Goal: Information Seeking & Learning: Learn about a topic

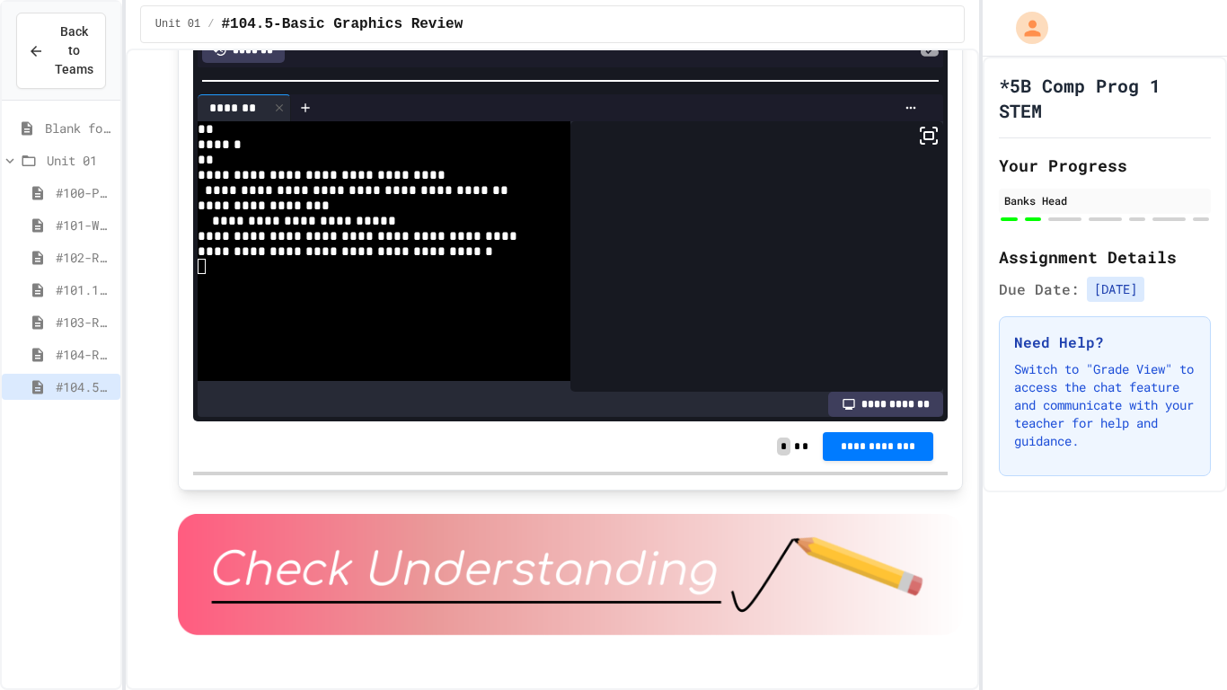
scroll to position [4016, 0]
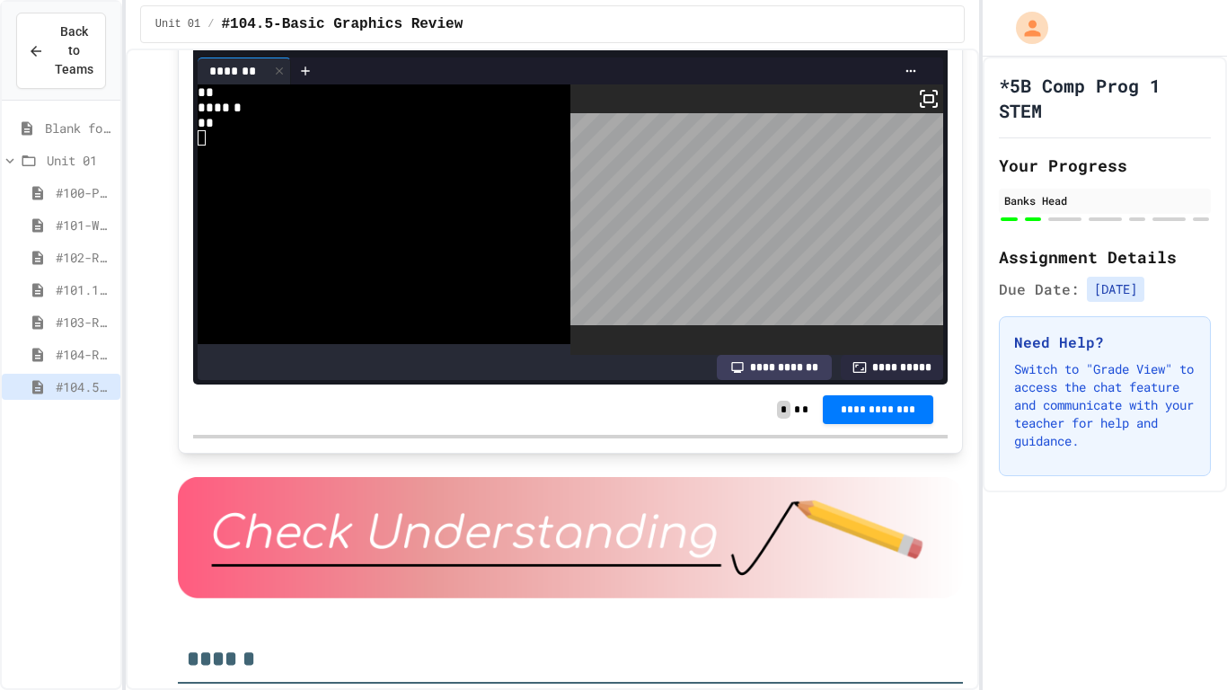
scroll to position [137, 0]
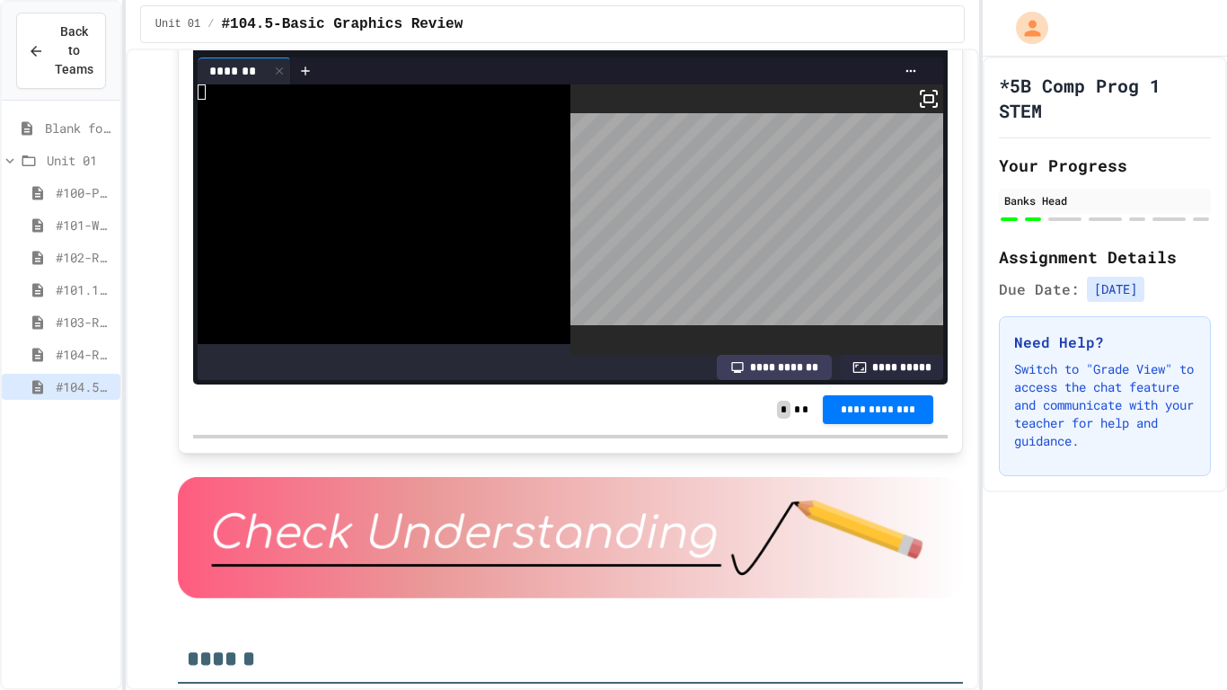
scroll to position [158, 0]
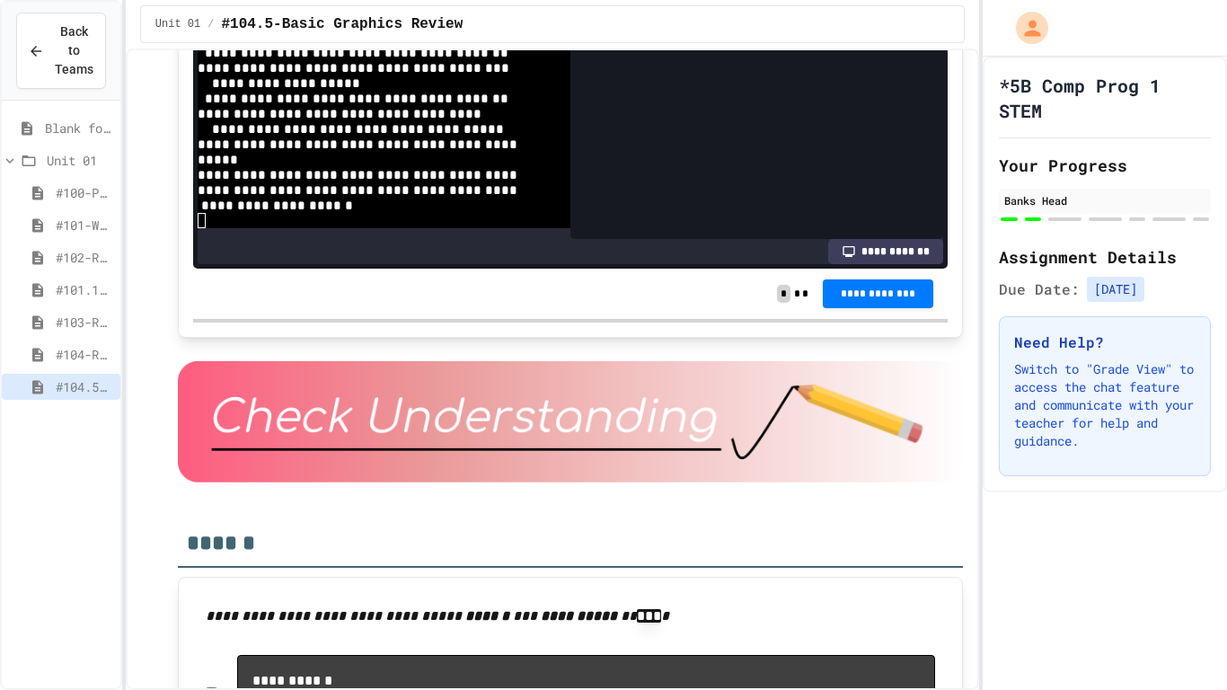
scroll to position [133, 0]
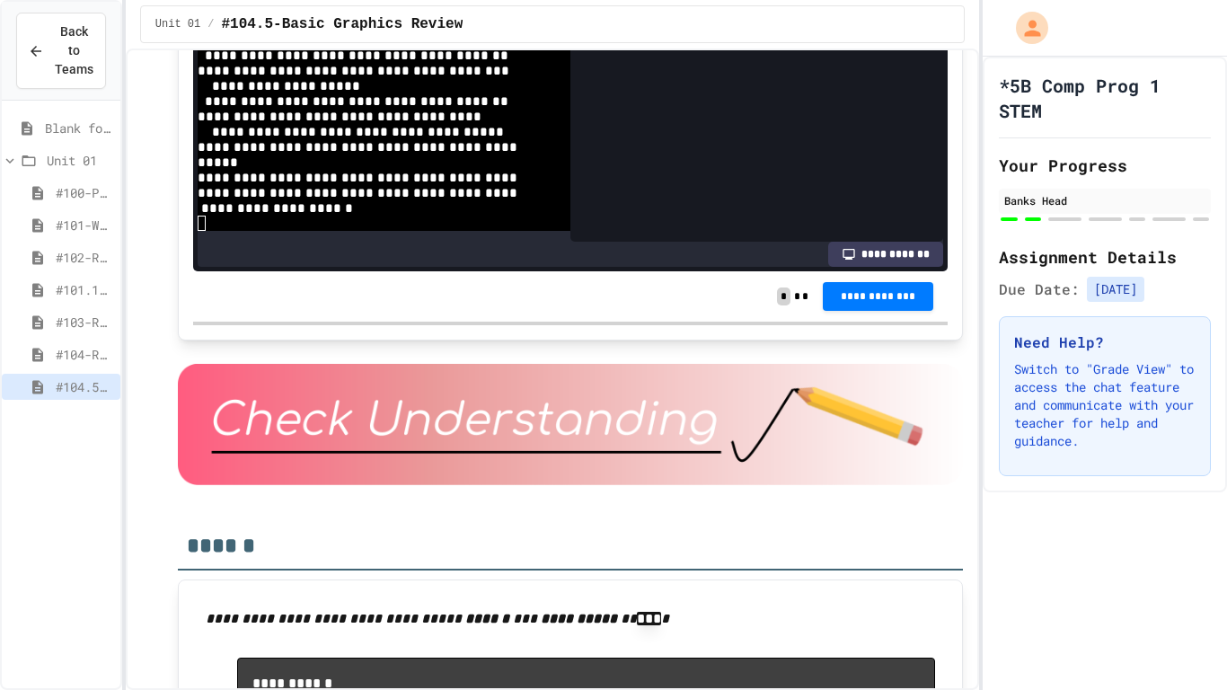
scroll to position [126, 0]
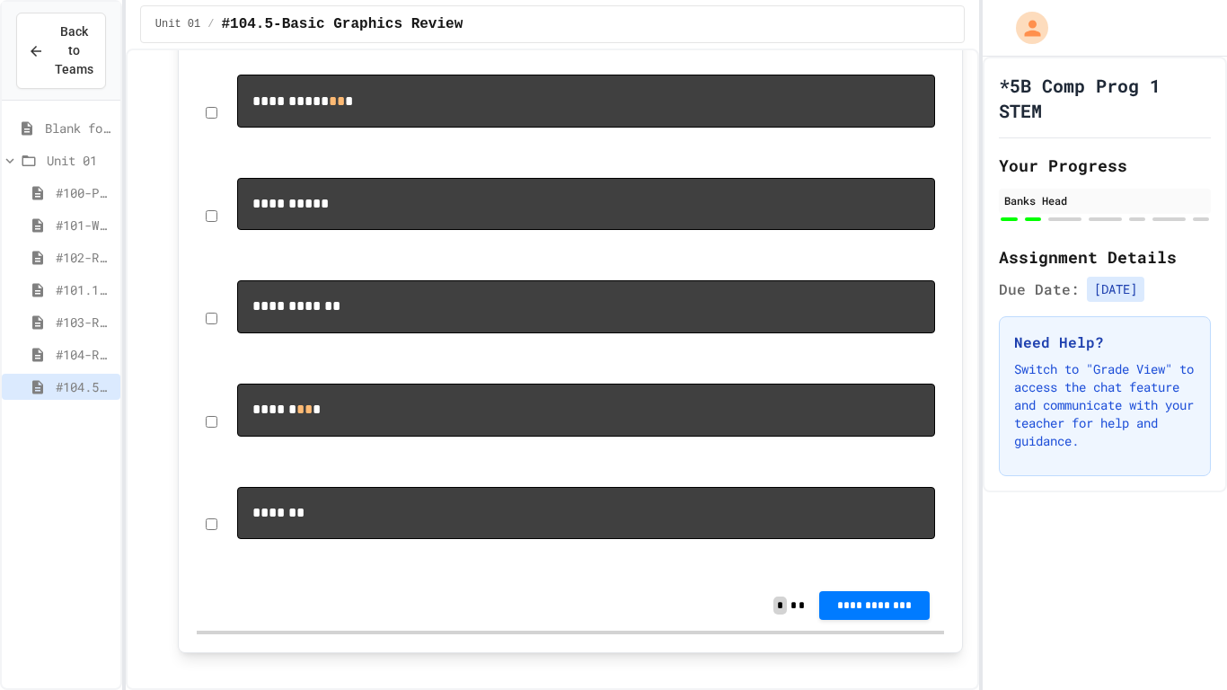
scroll to position [4953, 0]
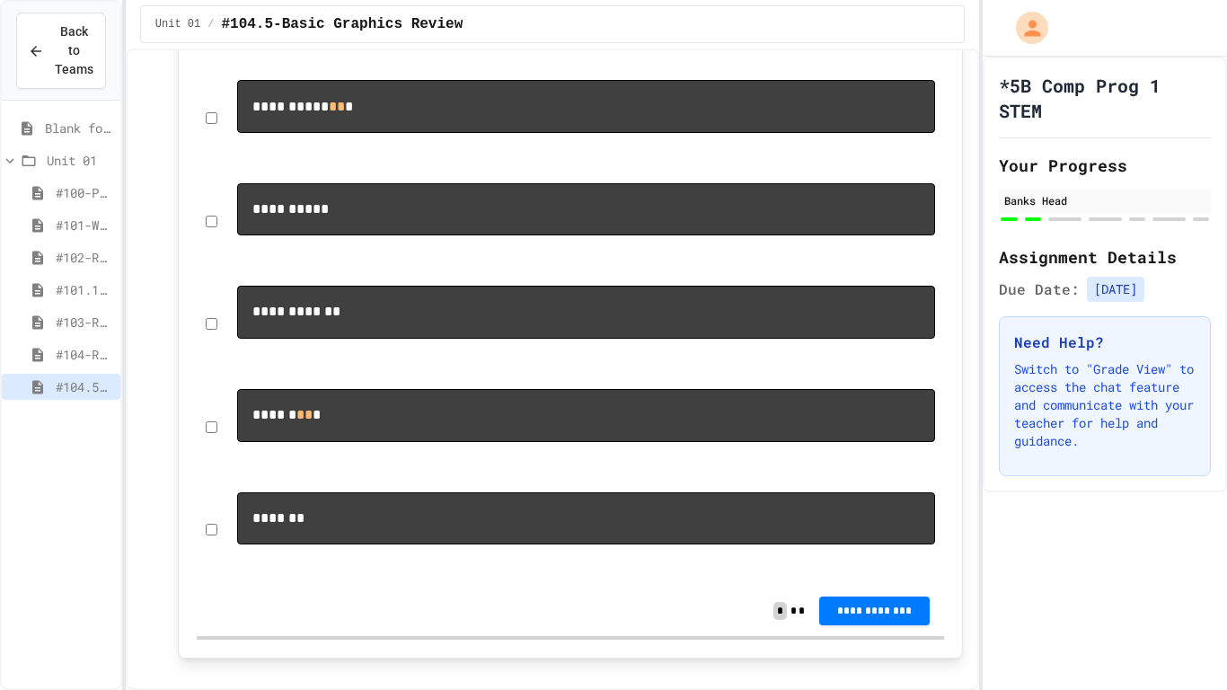
click at [282, 30] on pre "**********" at bounding box center [586, 4] width 699 height 52
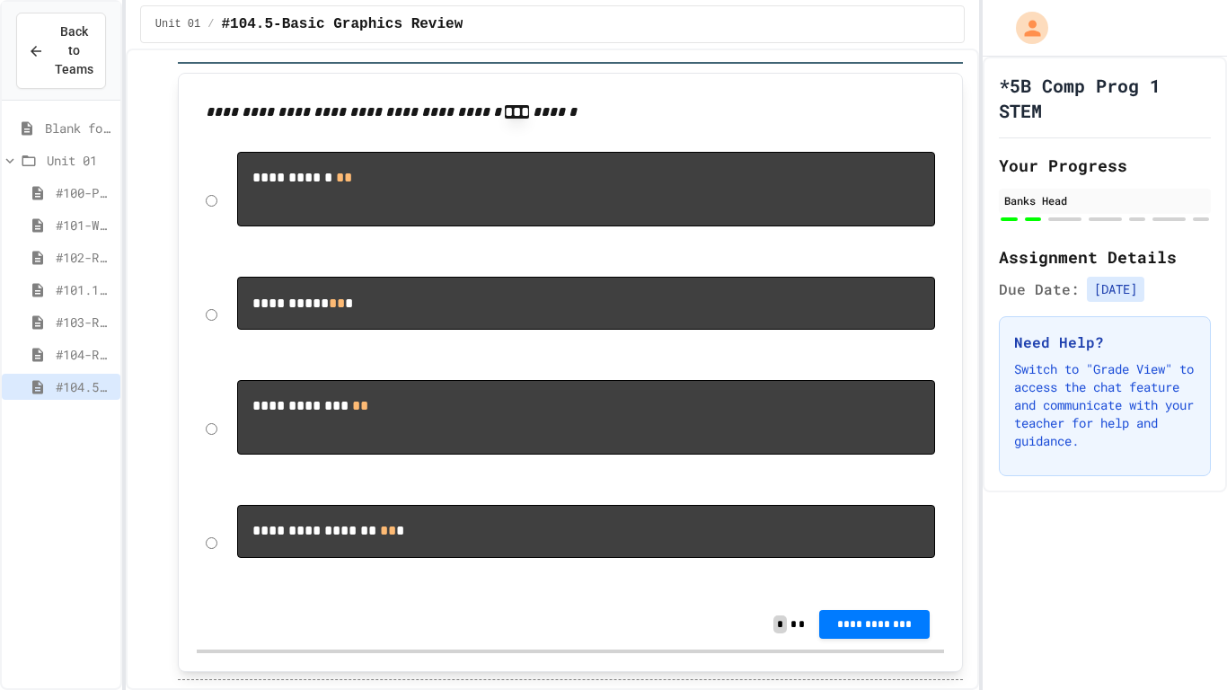
scroll to position [5619, 0]
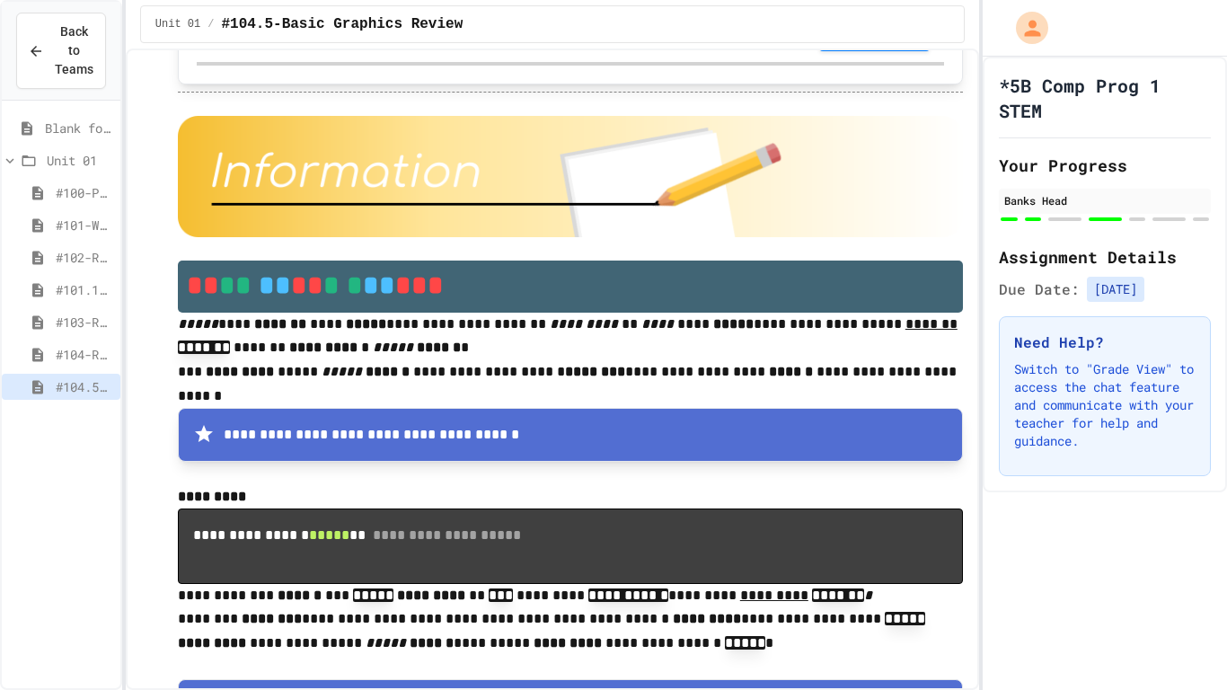
scroll to position [6209, 0]
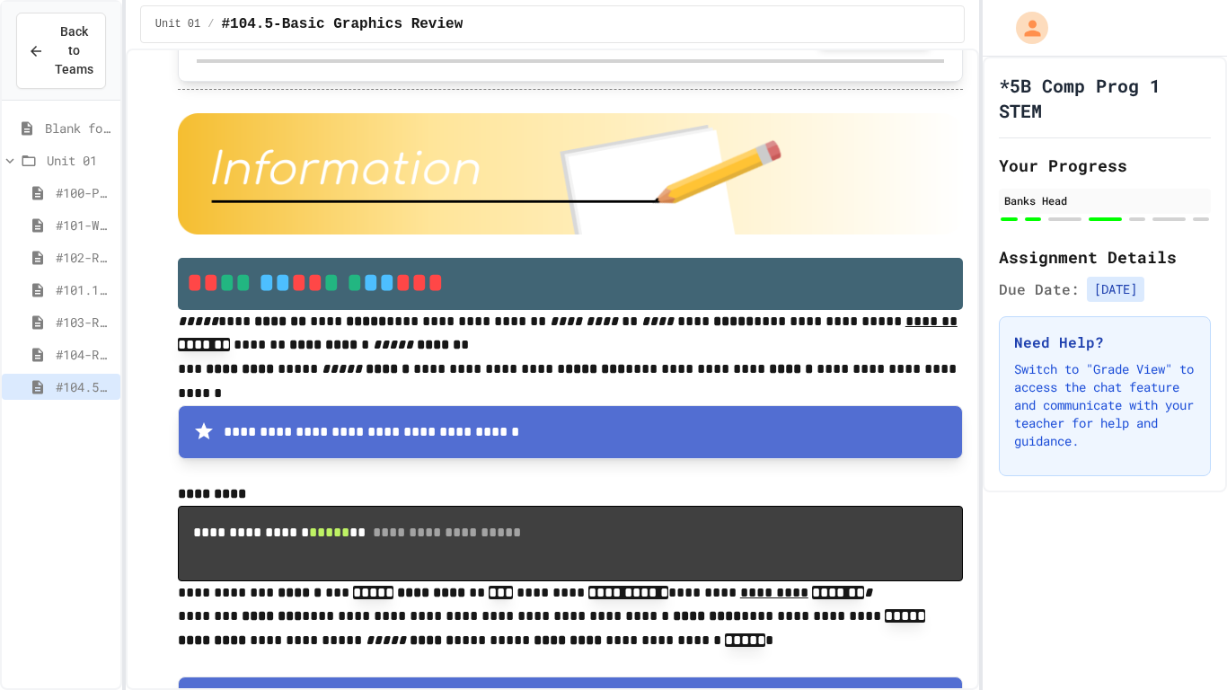
click at [857, 47] on button "**********" at bounding box center [874, 32] width 111 height 29
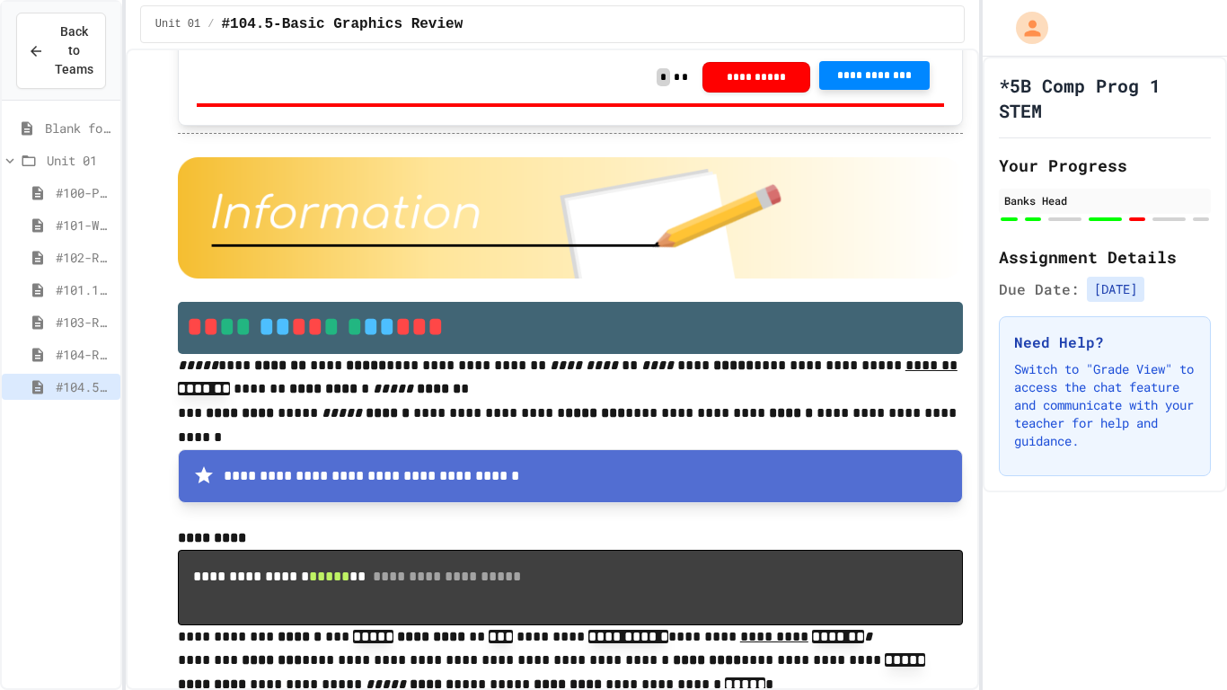
scroll to position [6162, 0]
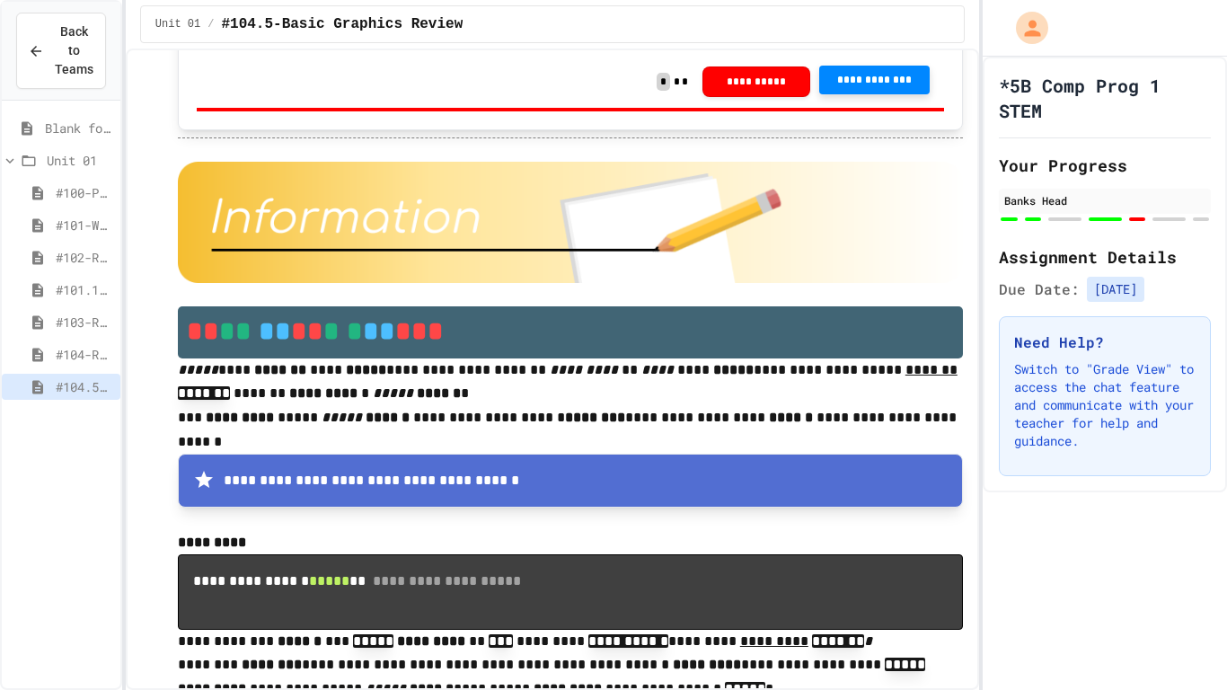
click at [886, 87] on span "**********" at bounding box center [875, 80] width 82 height 14
click at [874, 87] on span "**********" at bounding box center [875, 80] width 82 height 14
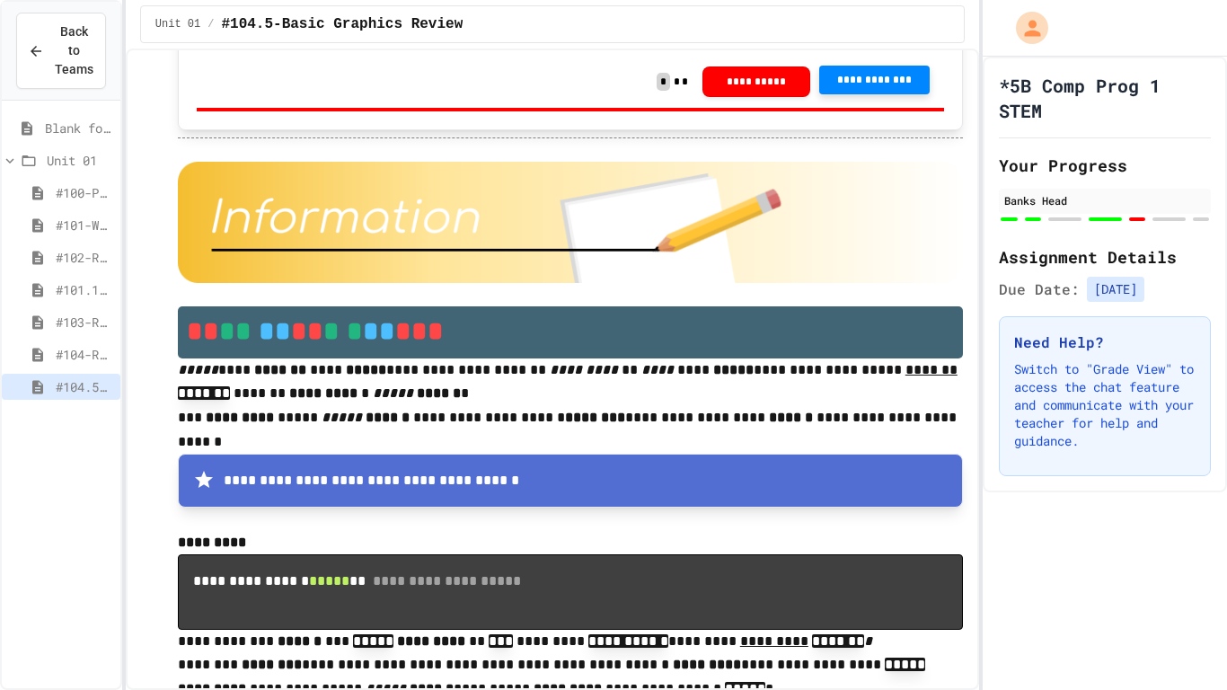
click at [884, 87] on span "**********" at bounding box center [875, 80] width 82 height 14
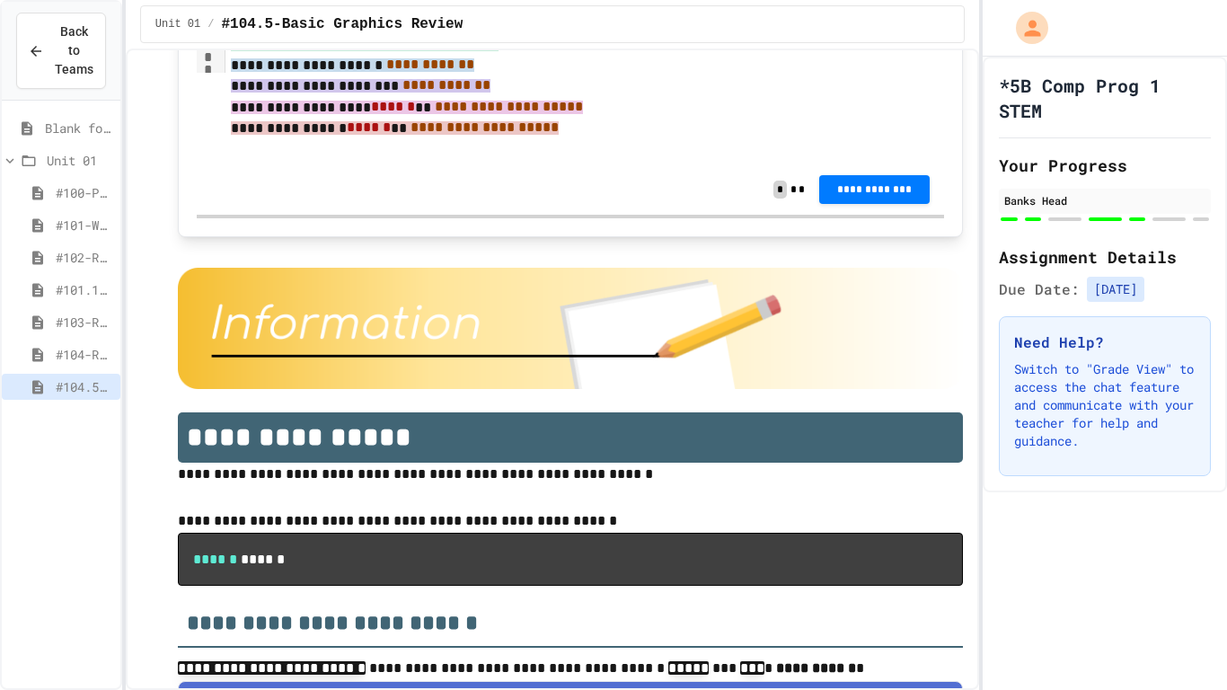
scroll to position [9379, 0]
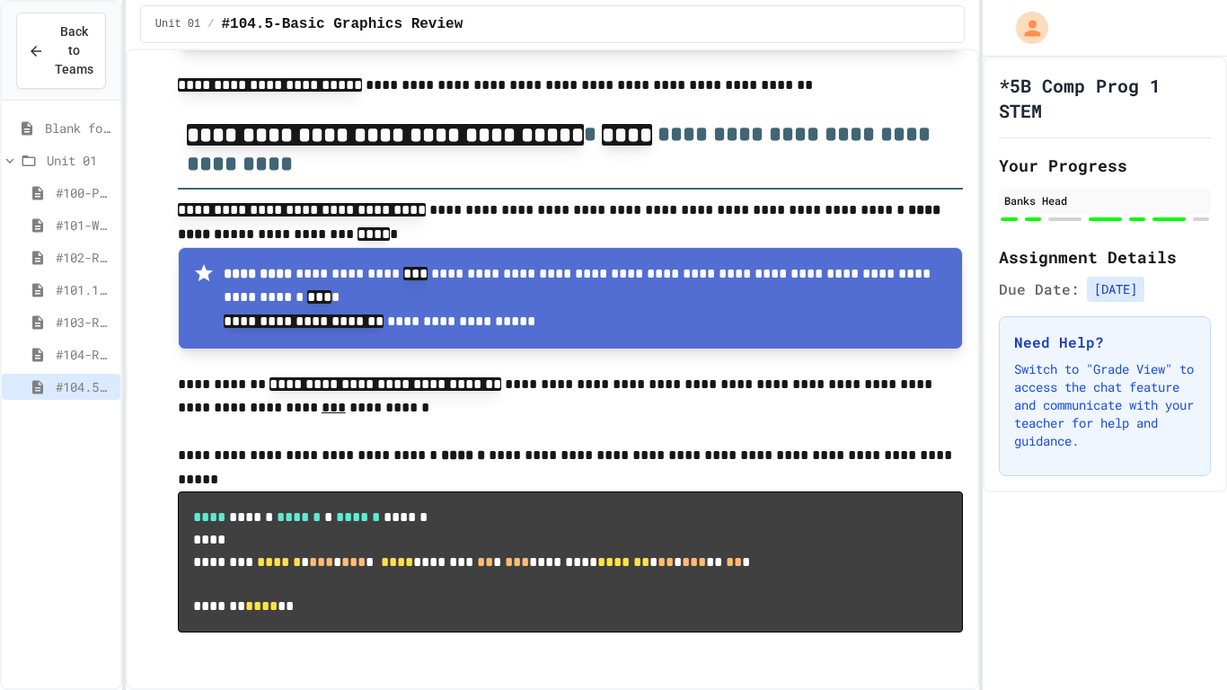
scroll to position [10088, 0]
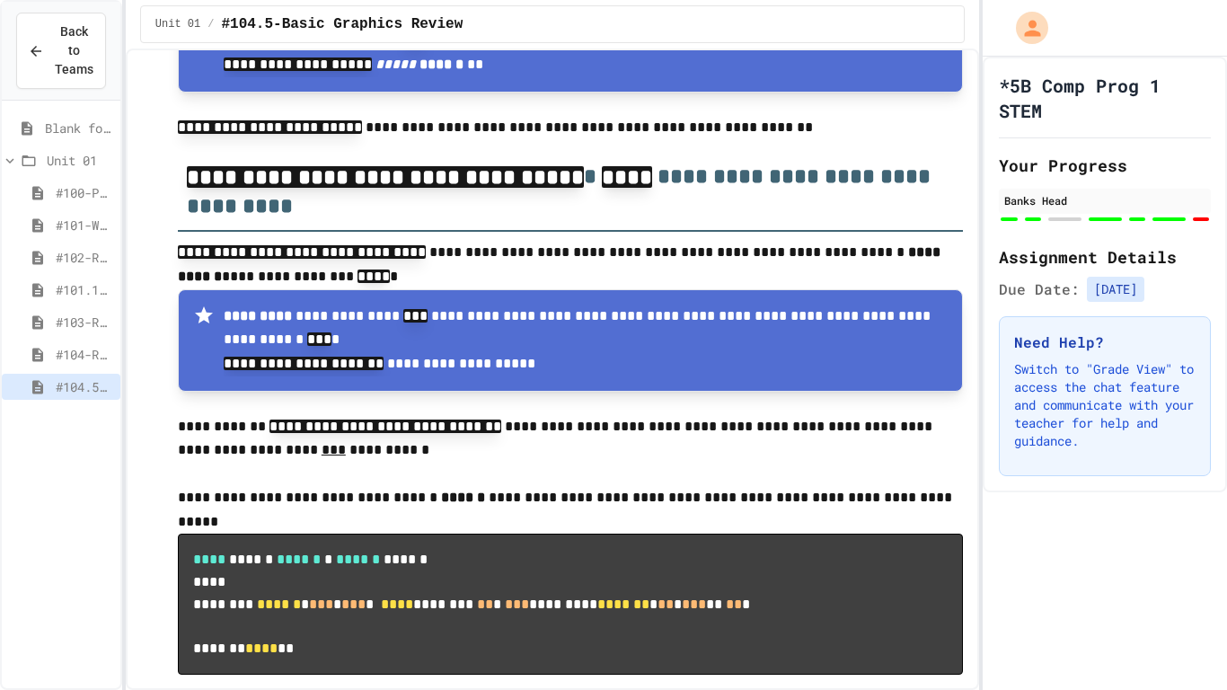
scroll to position [10015, 0]
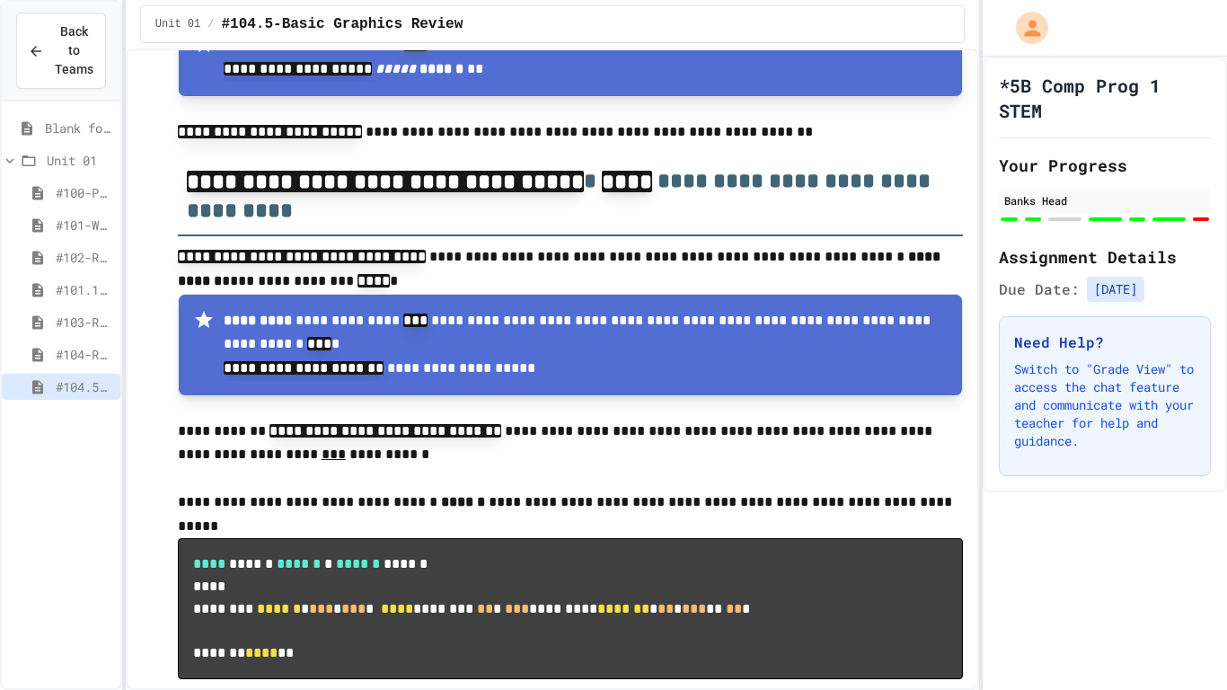
scroll to position [10054, 0]
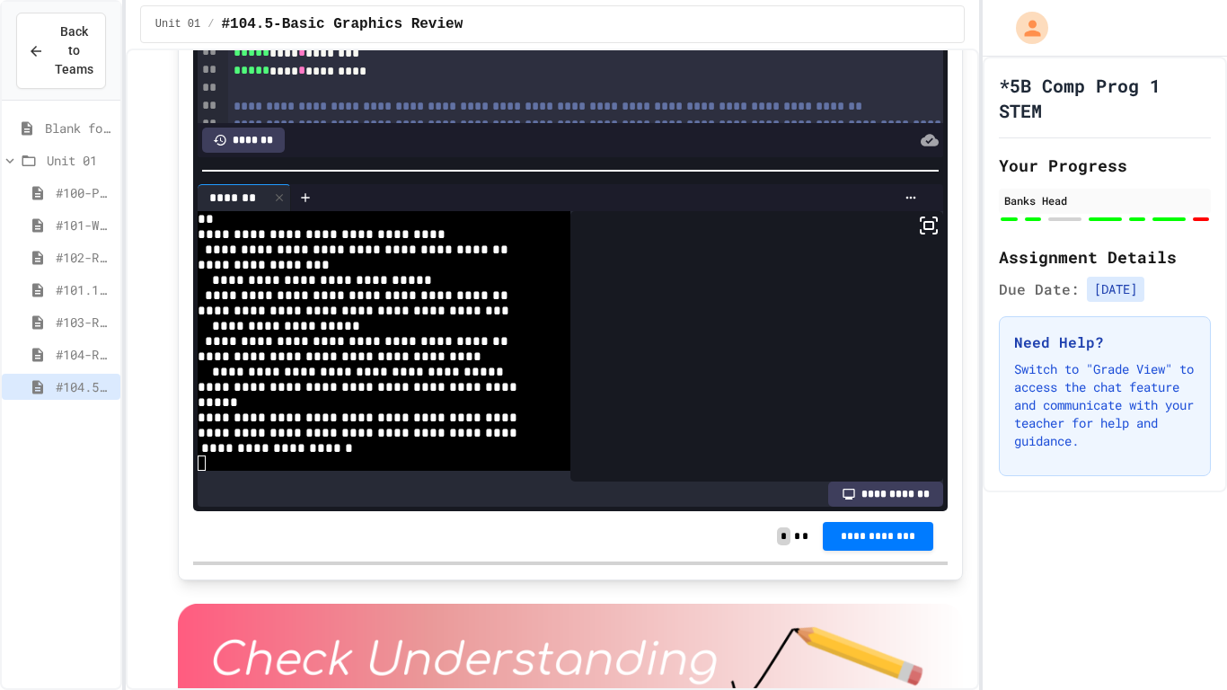
scroll to position [176, 0]
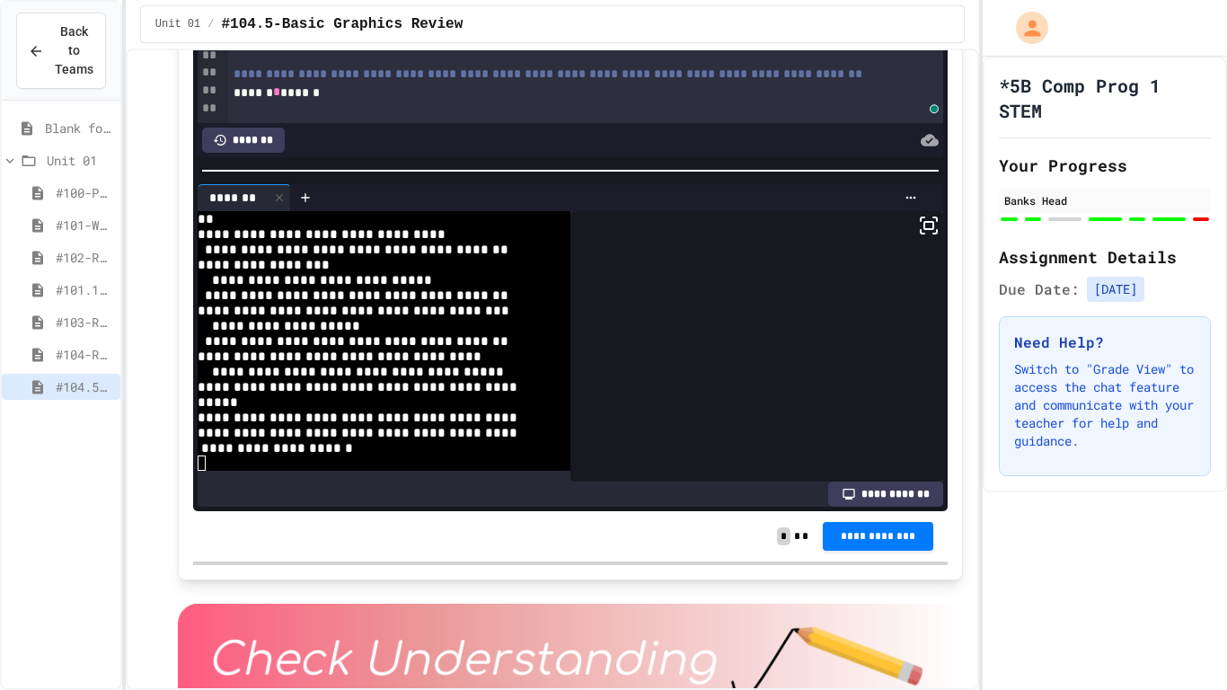
click at [381, 27] on span "*" at bounding box center [377, 20] width 7 height 13
click at [428, 31] on div "*** * ****** ***** * ******** *" at bounding box center [586, 22] width 716 height 18
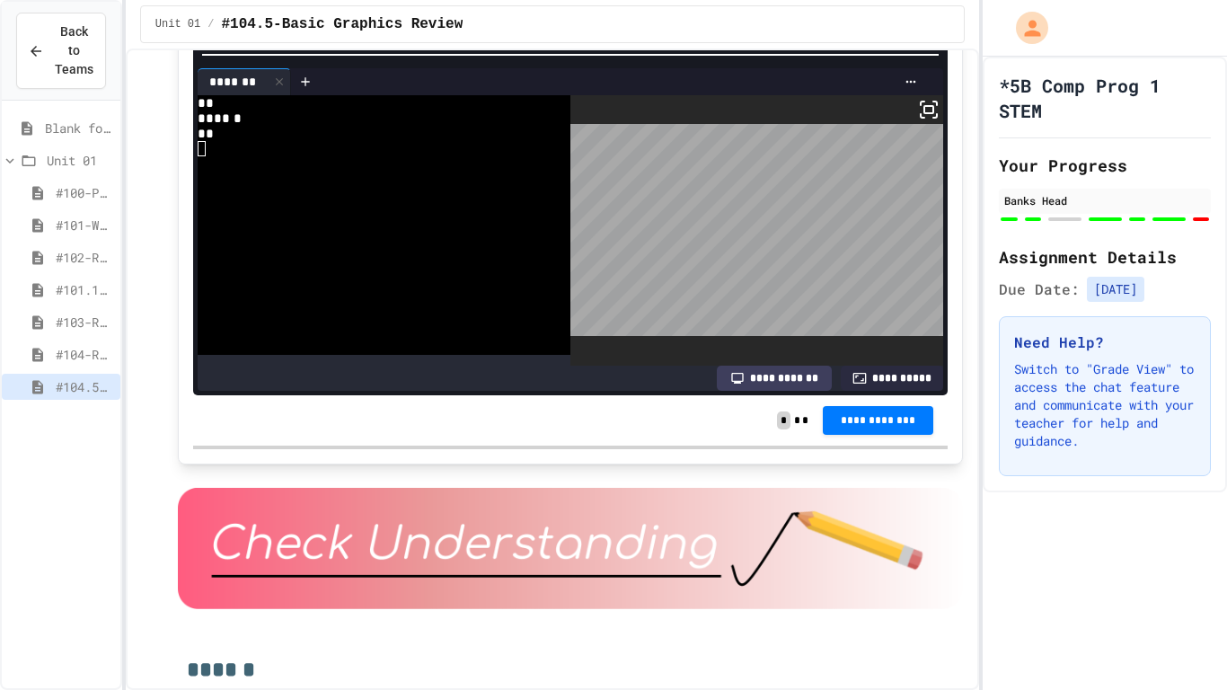
drag, startPoint x: 232, startPoint y: 149, endPoint x: 393, endPoint y: 186, distance: 165.0
copy div "***** **** * ******** ***** **** * ******** ***** **** * *********"
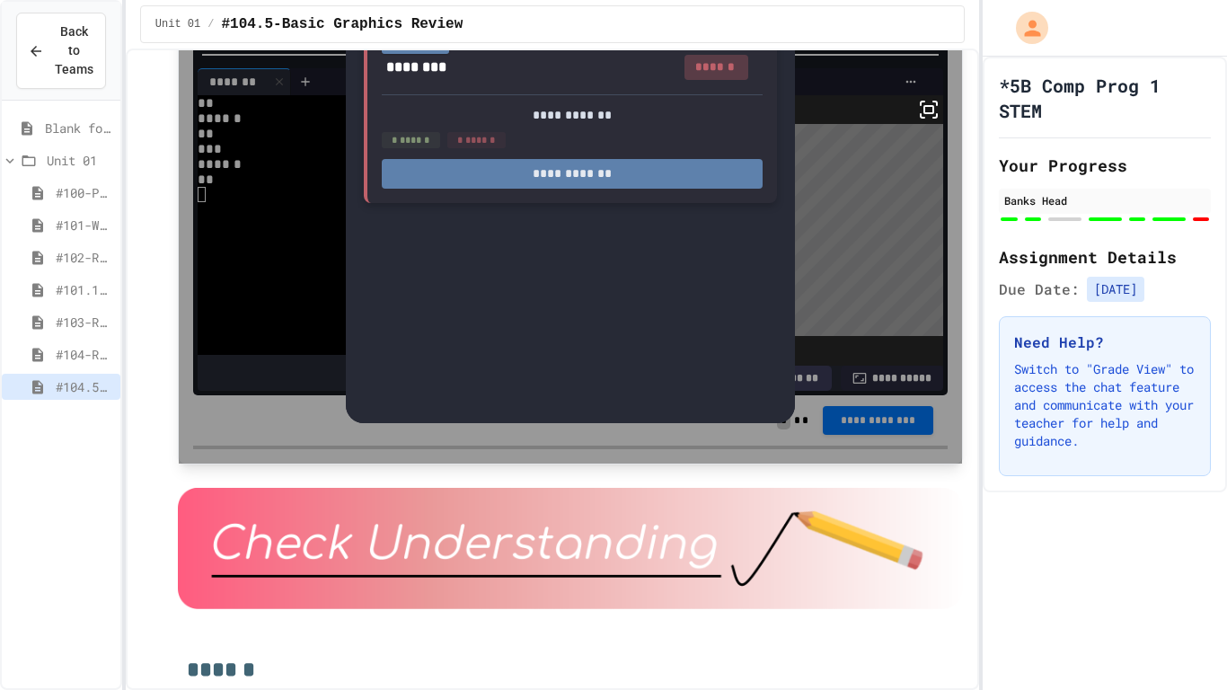
click at [574, 189] on button "**********" at bounding box center [572, 174] width 381 height 30
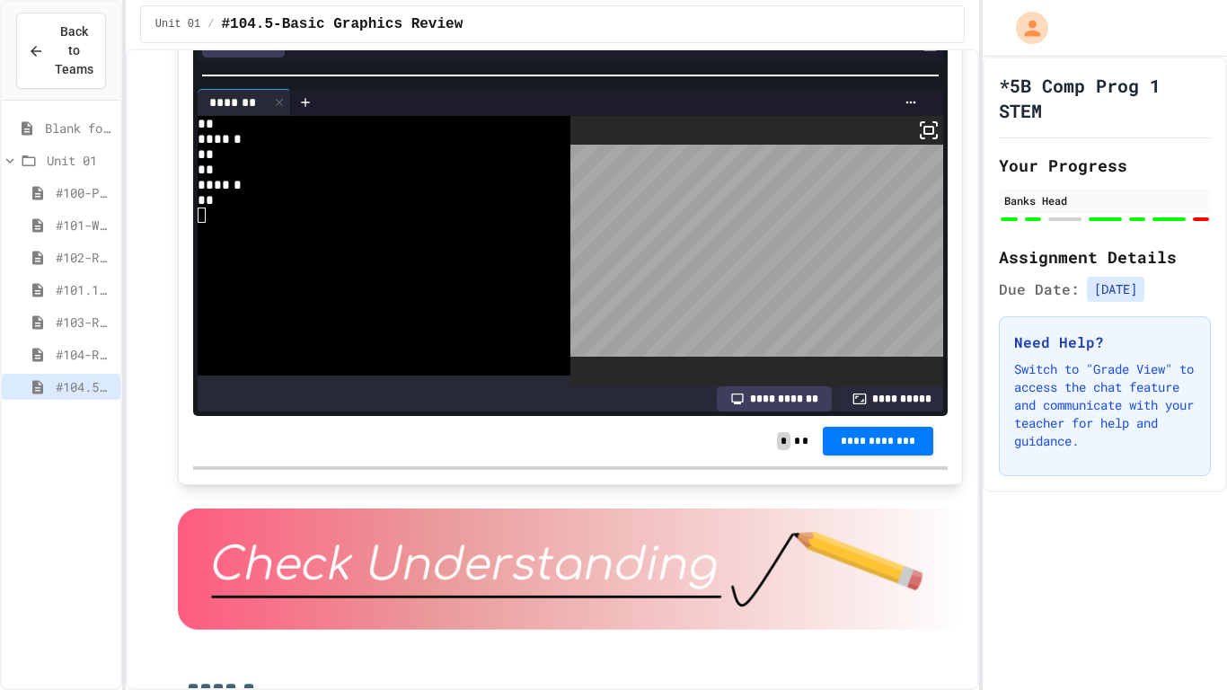
scroll to position [193, 0]
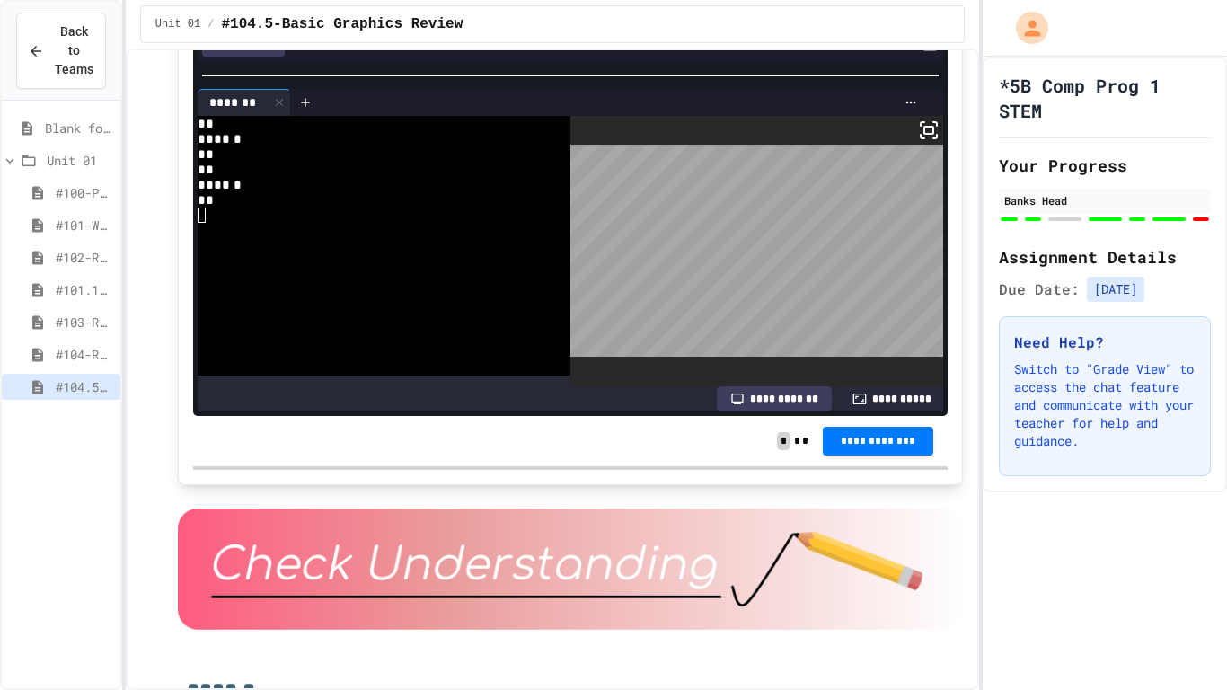
scroll to position [4026, 0]
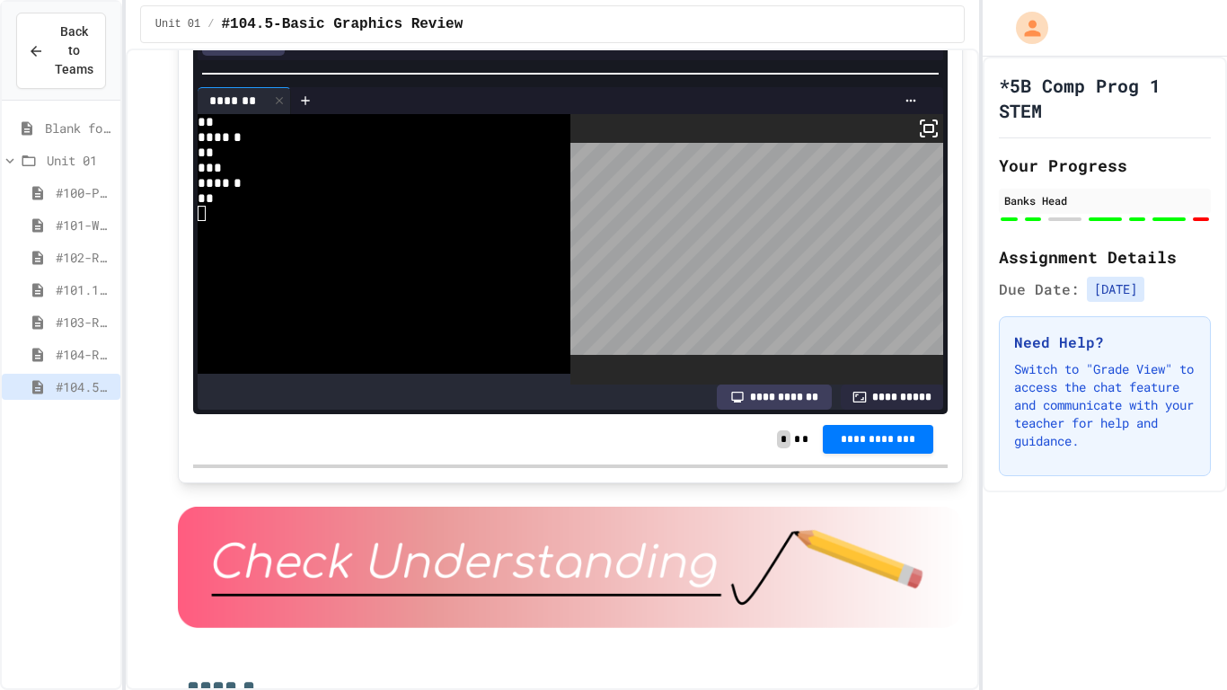
scroll to position [166, 0]
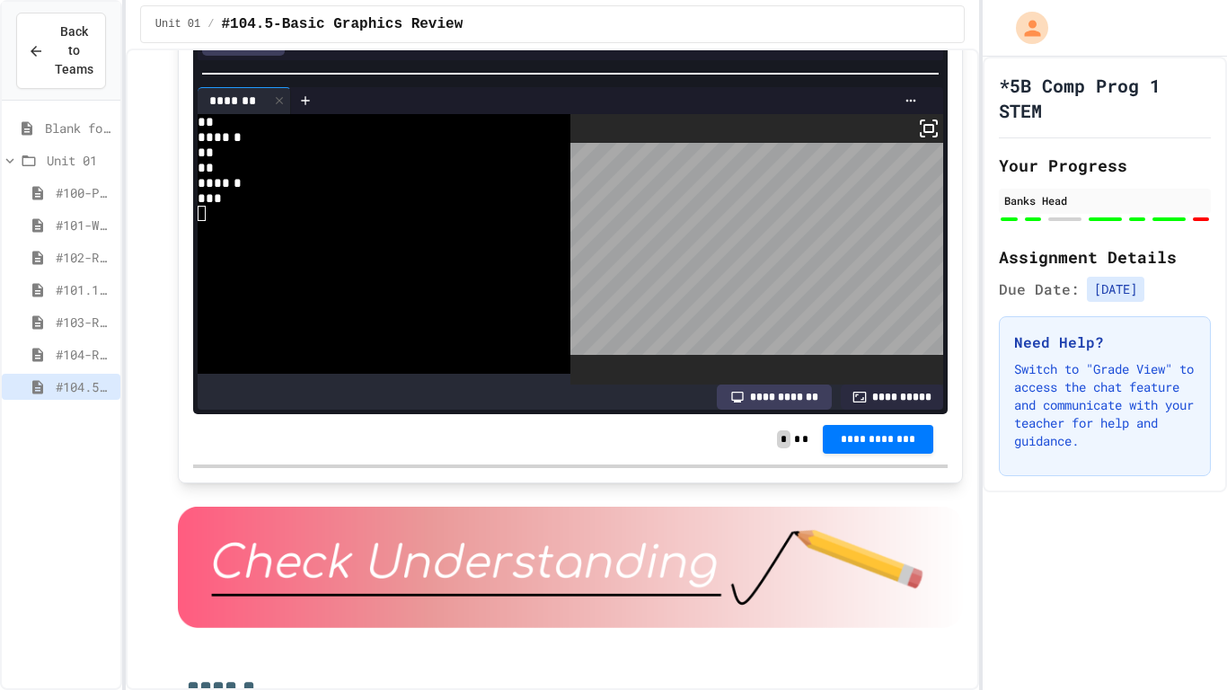
scroll to position [193, 0]
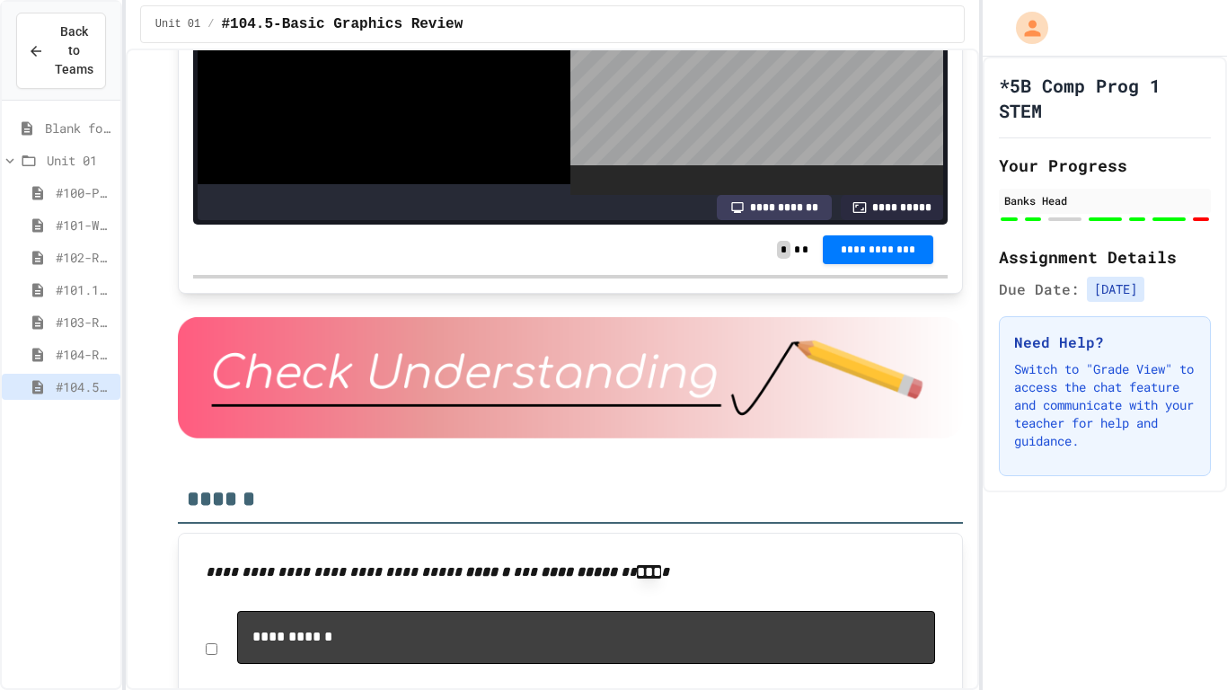
scroll to position [4312, 0]
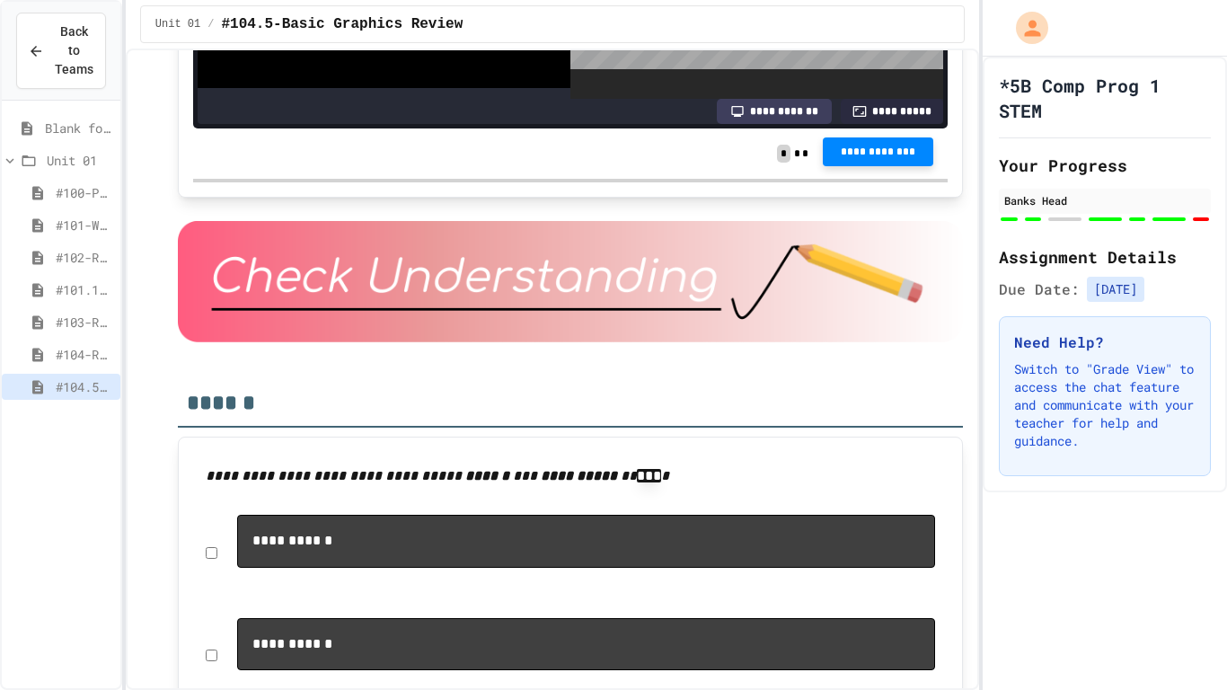
click at [839, 159] on span "**********" at bounding box center [878, 152] width 82 height 14
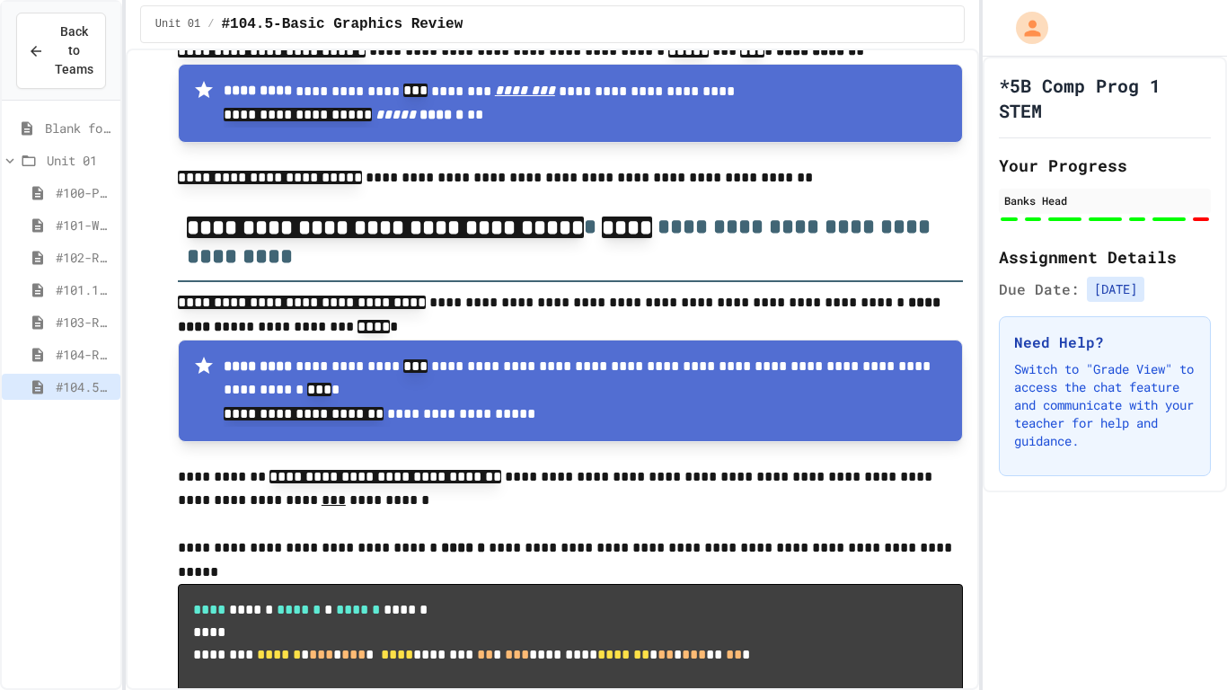
scroll to position [9967, 0]
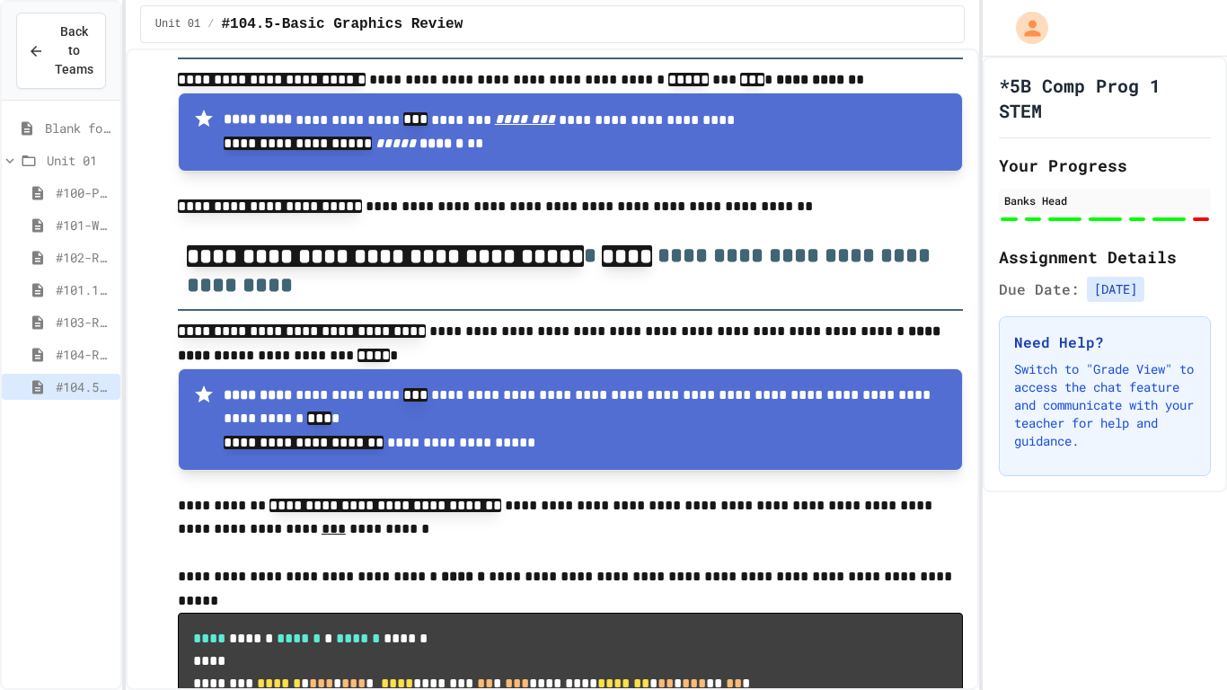
click at [65, 153] on span "Unit 01" at bounding box center [80, 160] width 66 height 19
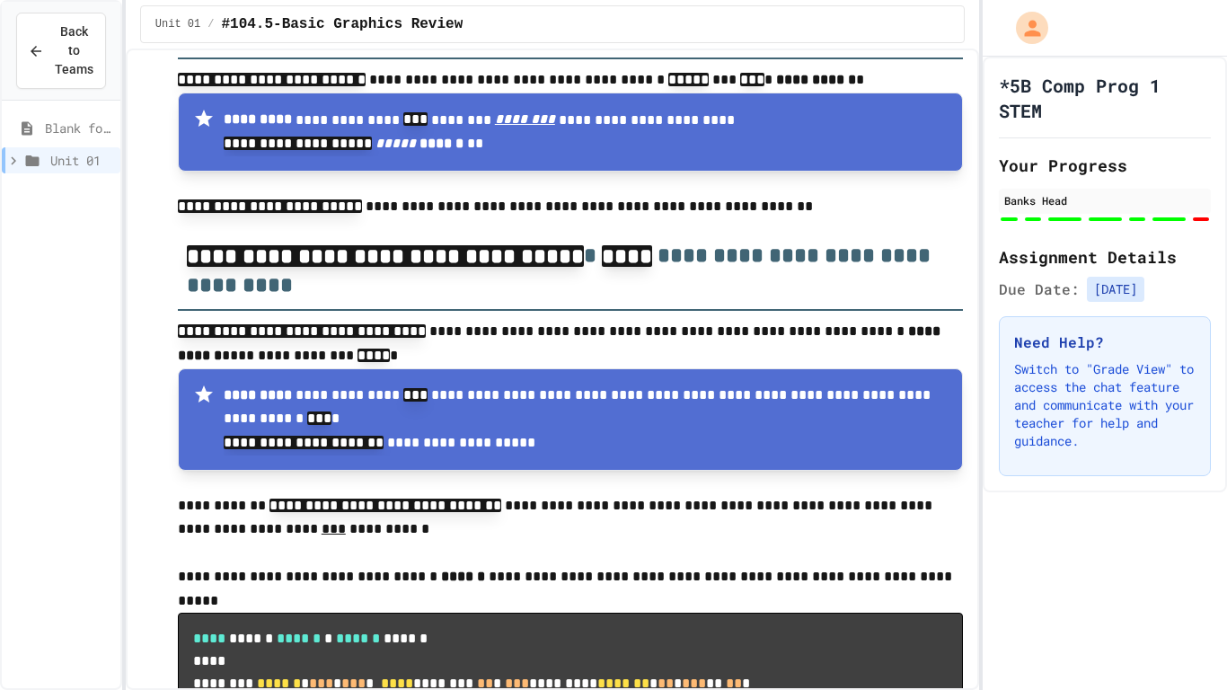
click at [75, 133] on span "Blank for practice" at bounding box center [79, 128] width 68 height 19
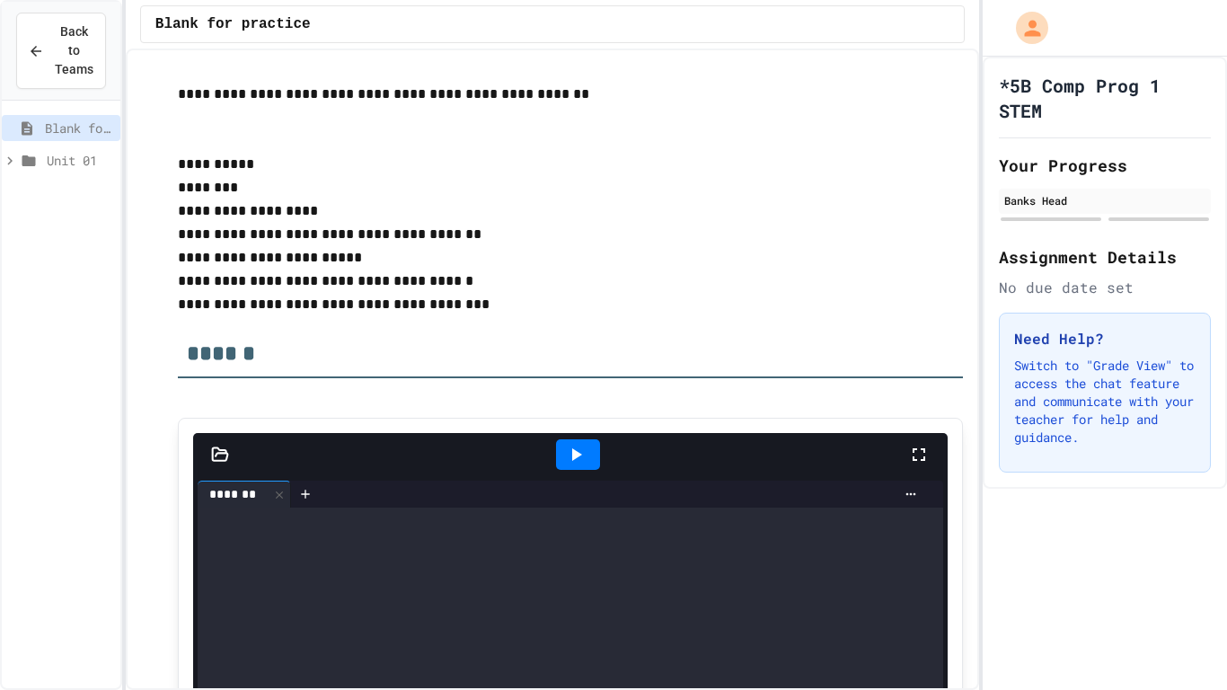
click at [80, 164] on span "Unit 01" at bounding box center [80, 160] width 66 height 19
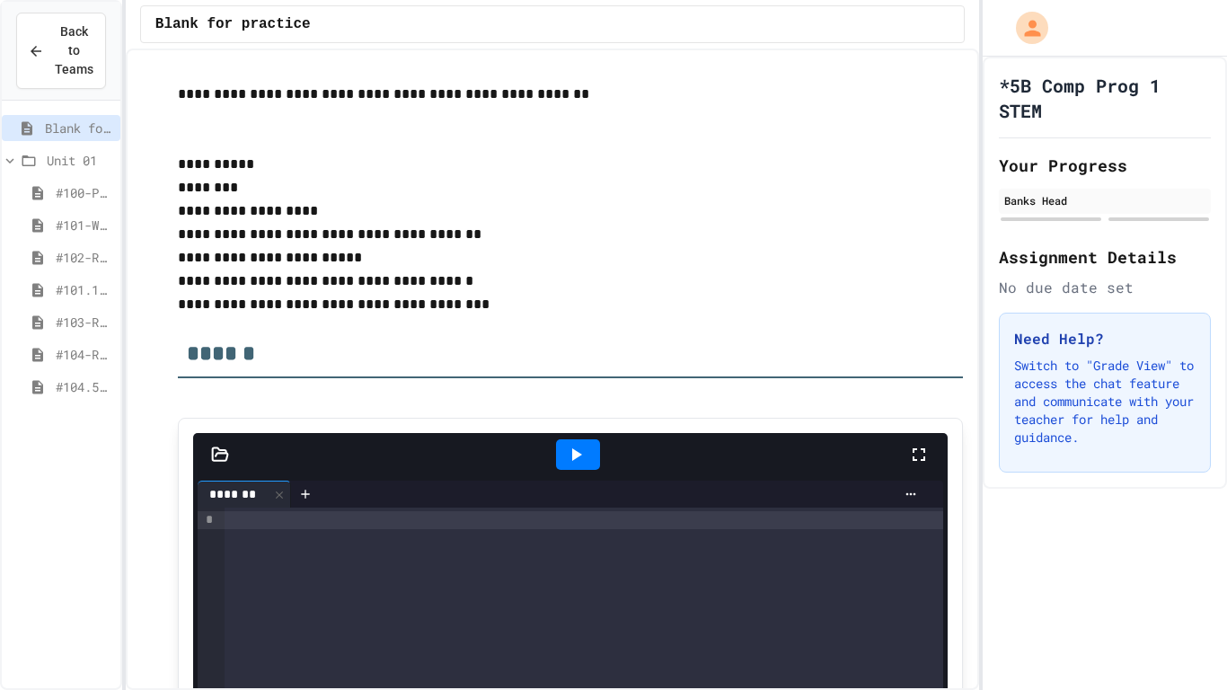
click at [92, 391] on span "#104.5-Basic Graphics Review" at bounding box center [85, 386] width 58 height 19
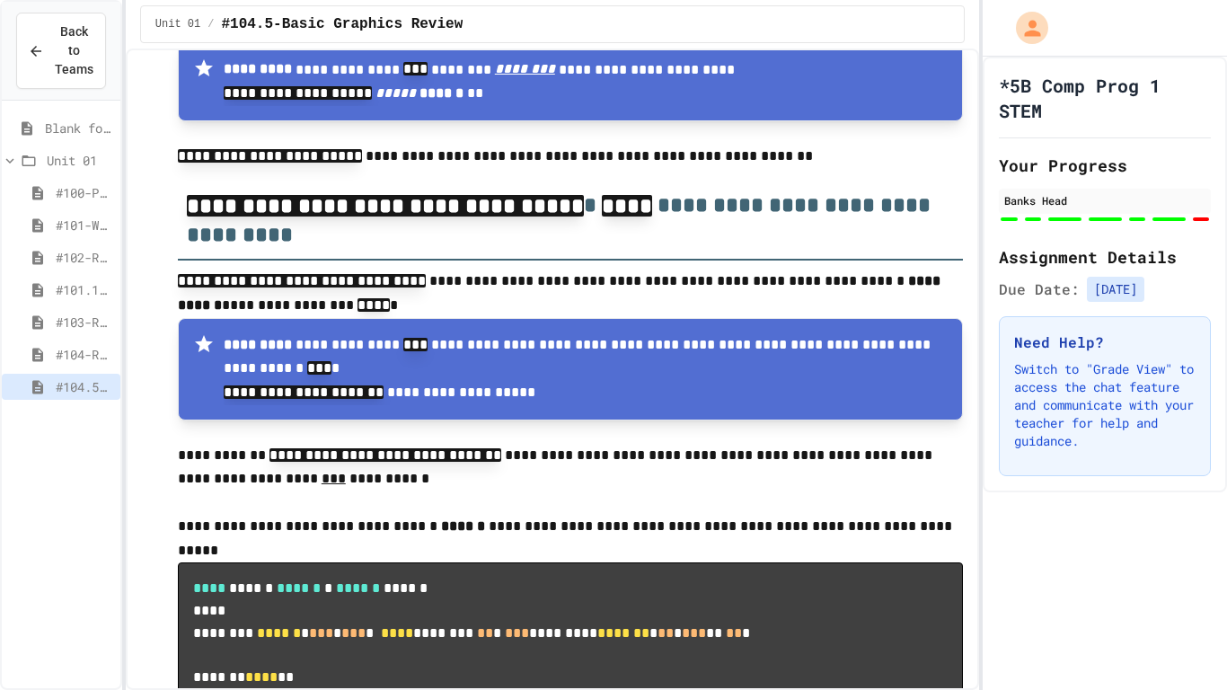
scroll to position [10015, 0]
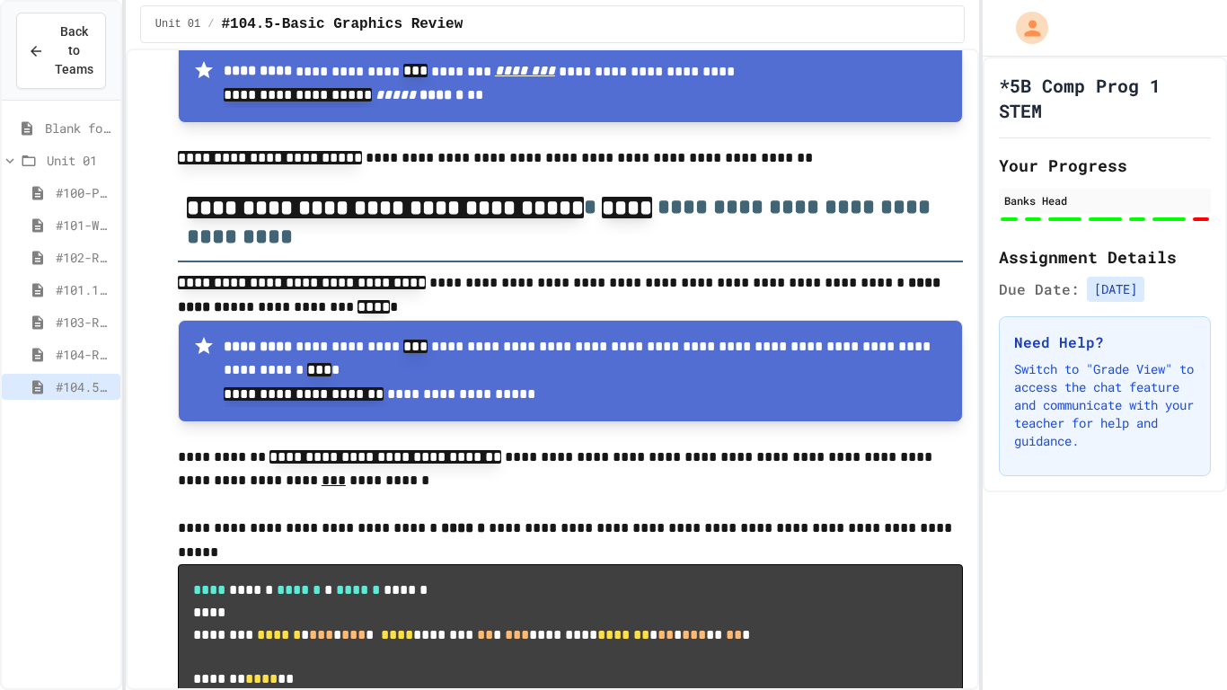
click at [57, 125] on span "Blank for practice" at bounding box center [79, 128] width 68 height 19
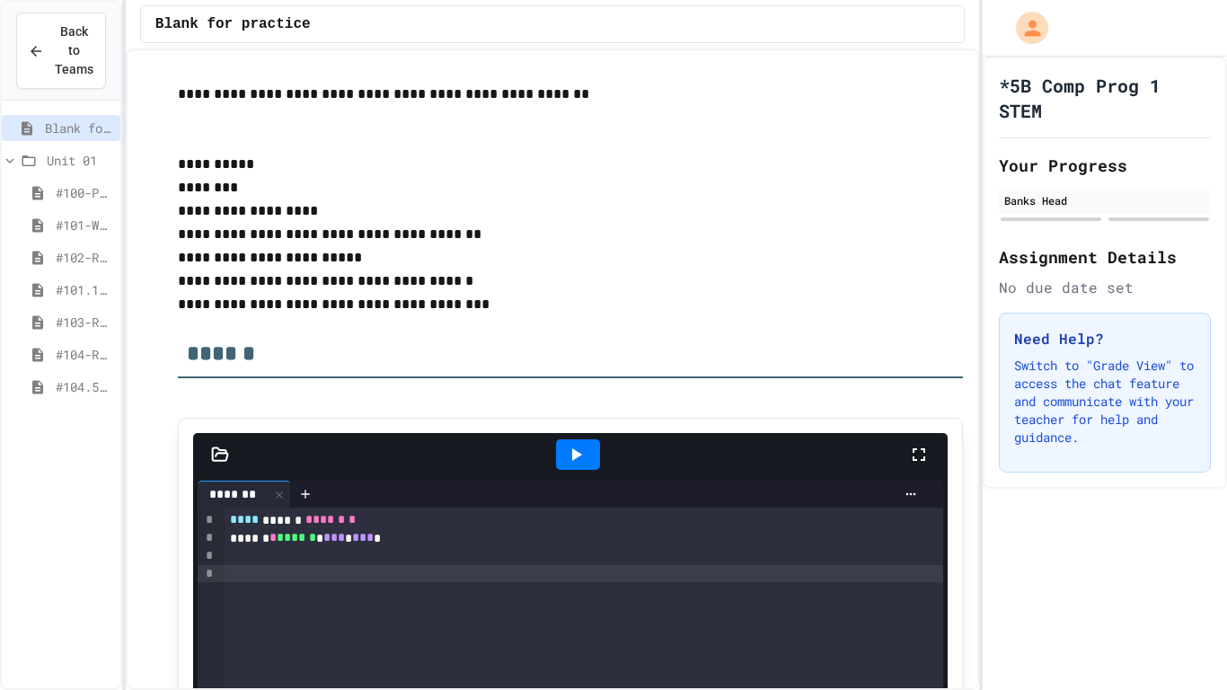
click at [73, 393] on span "#104.5-Basic Graphics Review" at bounding box center [85, 386] width 58 height 19
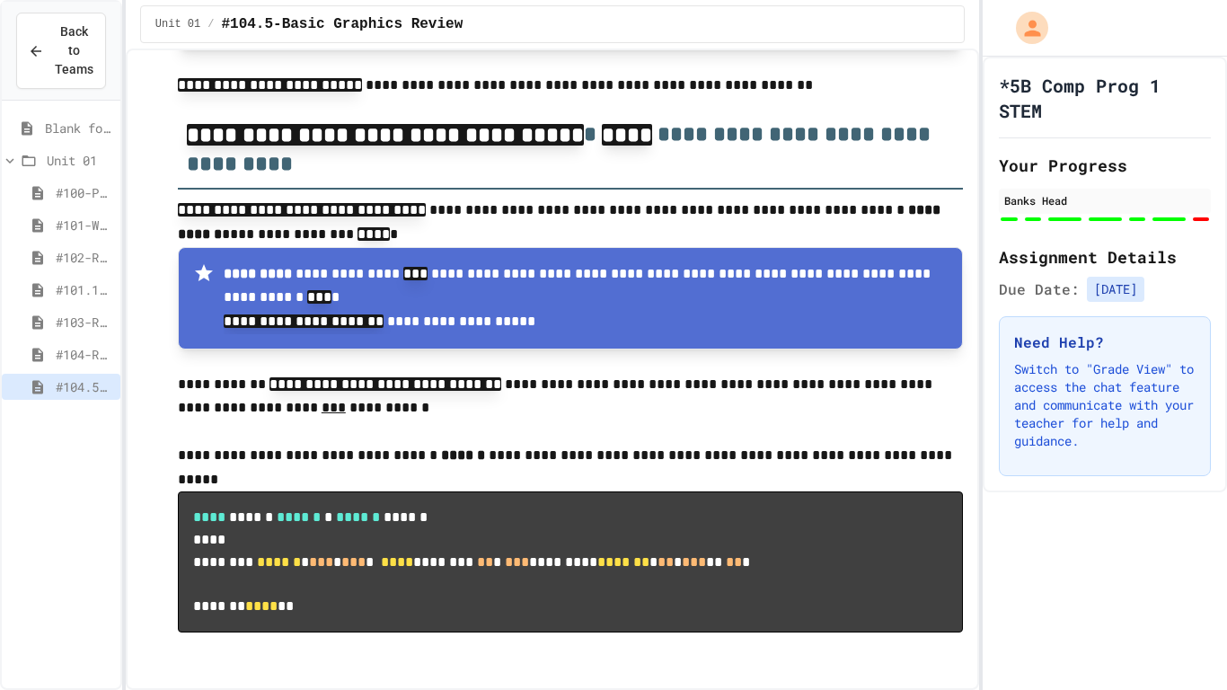
scroll to position [10049, 0]
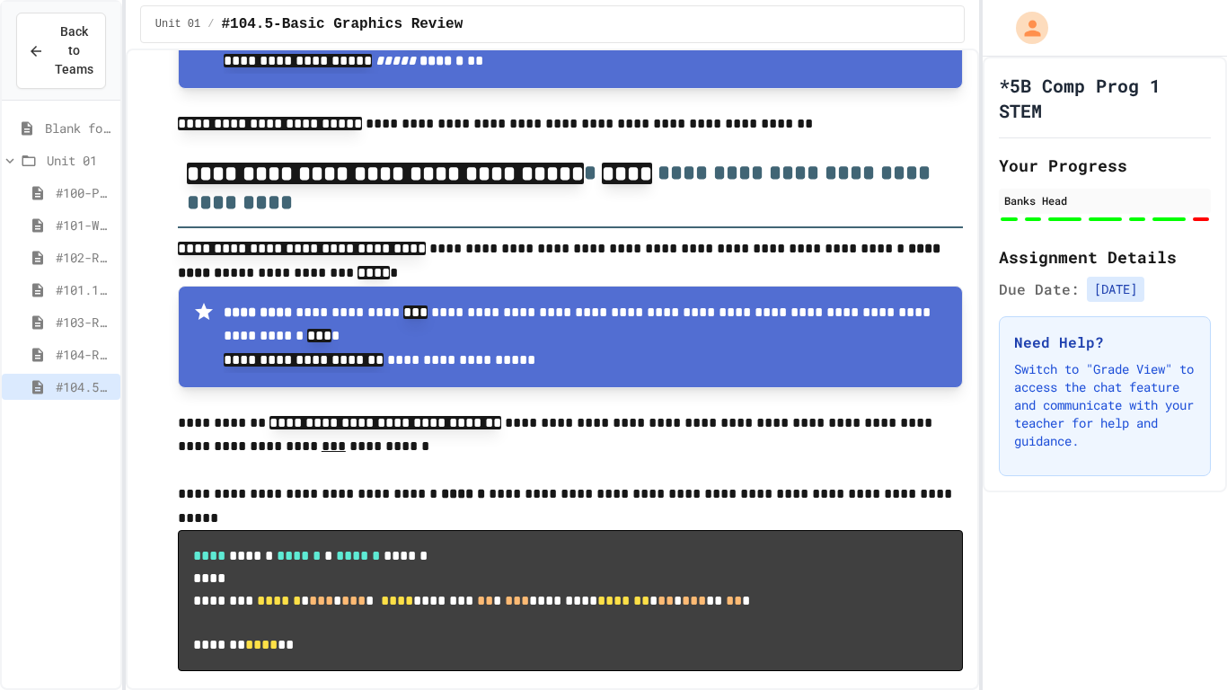
click at [93, 355] on span "#104-Rising Sun Plus" at bounding box center [85, 354] width 58 height 19
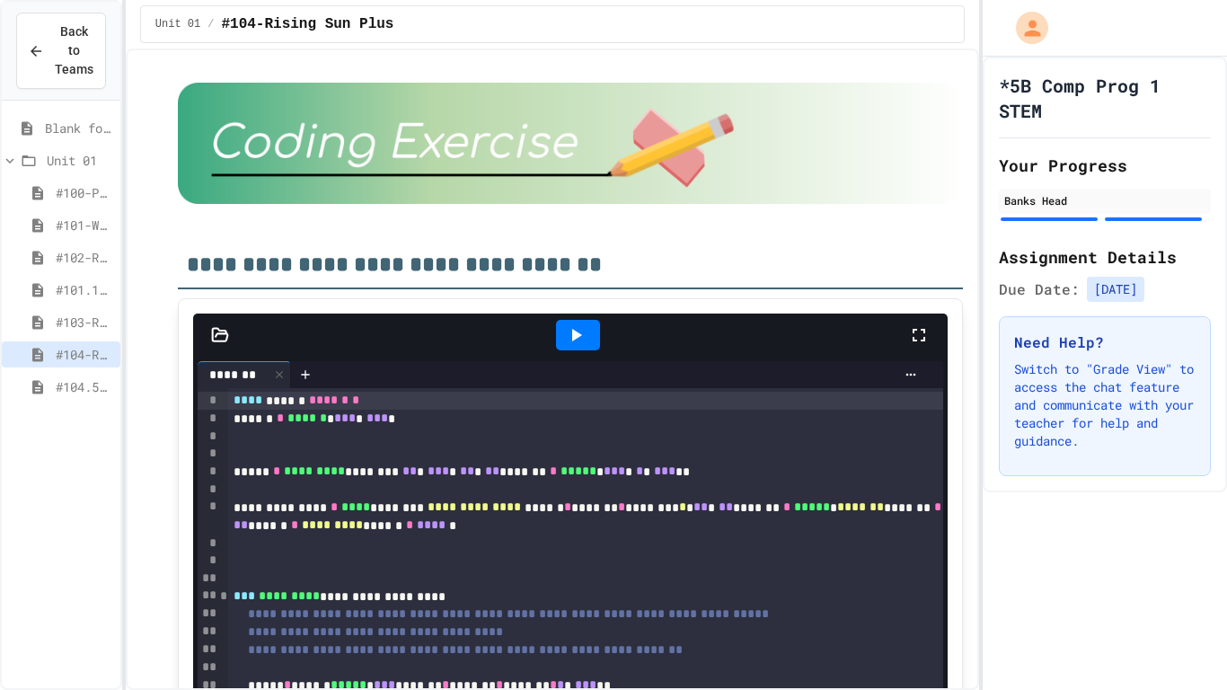
click at [97, 398] on div "#104.5-Basic Graphics Review" at bounding box center [61, 387] width 119 height 26
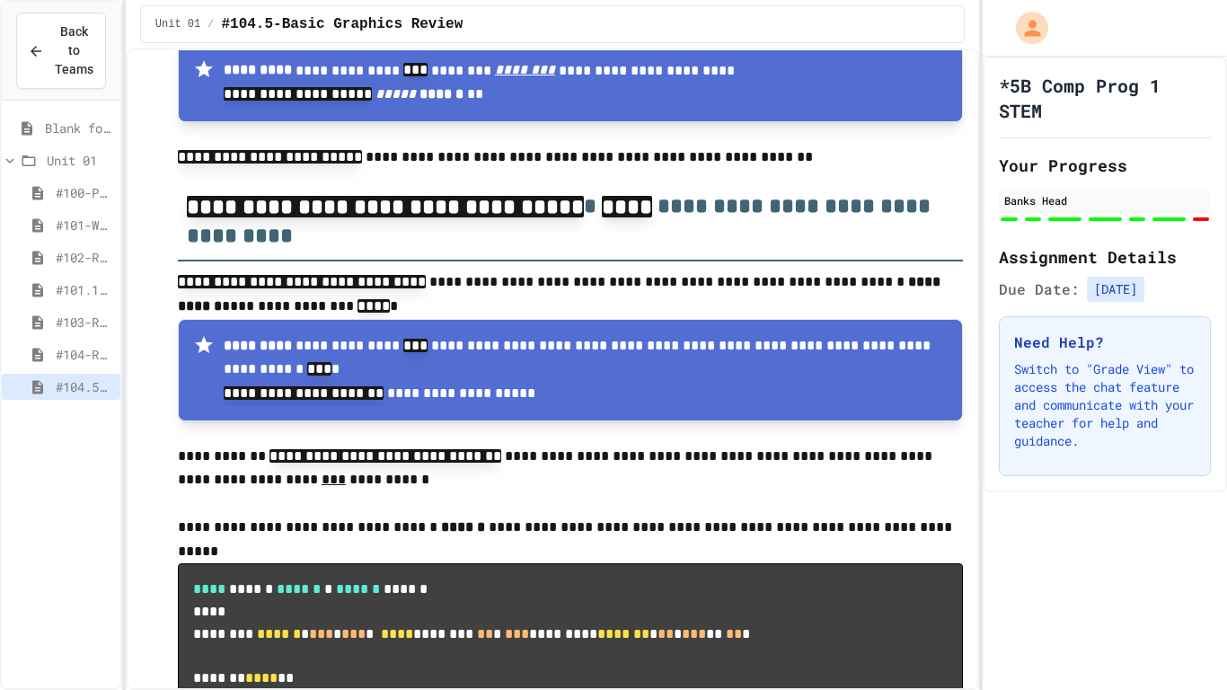
scroll to position [10013, 0]
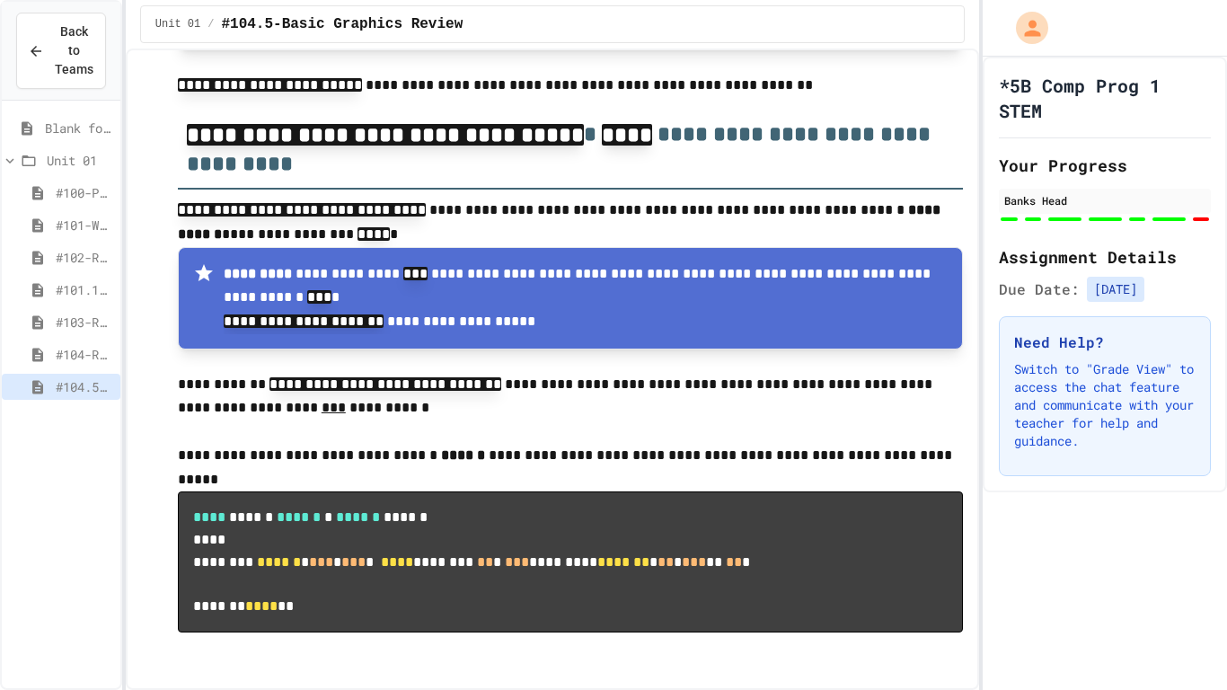
click at [52, 131] on span "Blank for practice" at bounding box center [79, 128] width 68 height 19
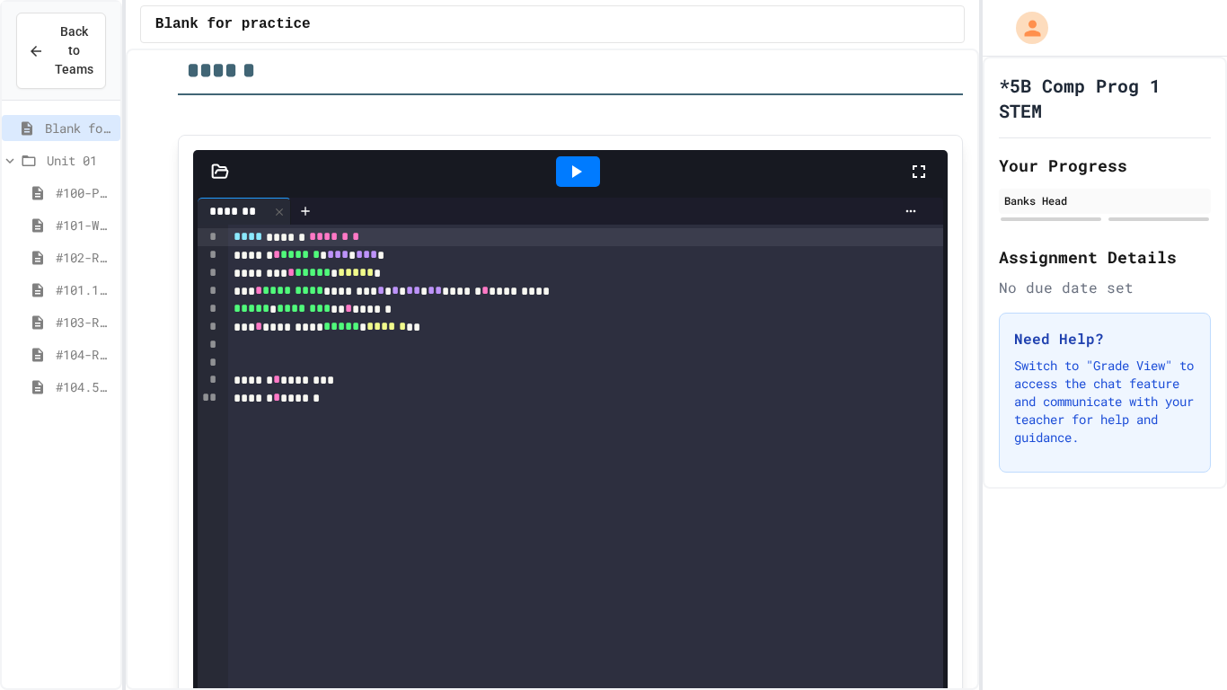
scroll to position [272, 0]
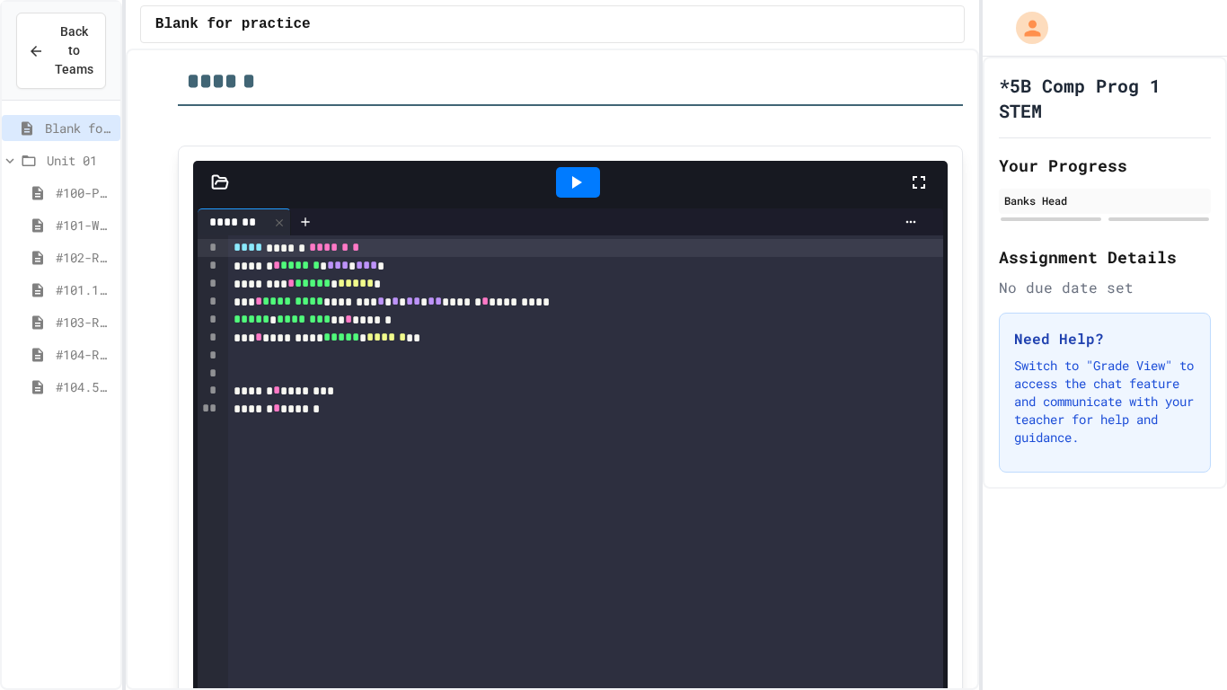
click at [595, 181] on div at bounding box center [578, 182] width 44 height 31
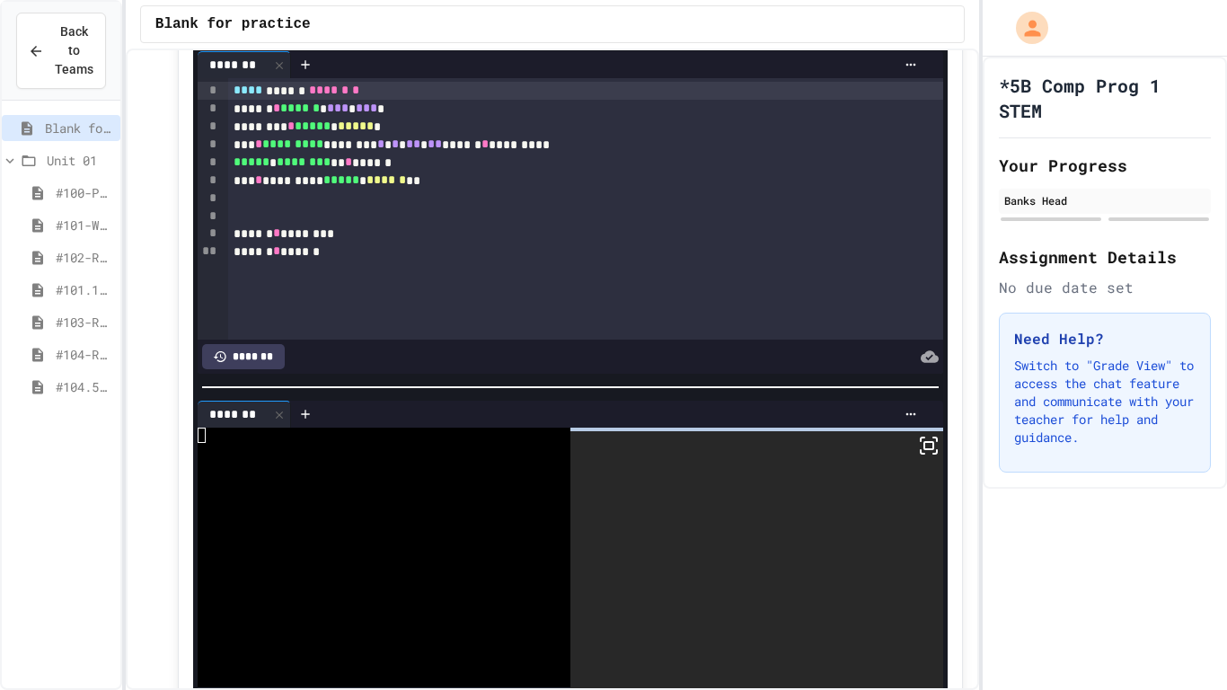
scroll to position [446, 0]
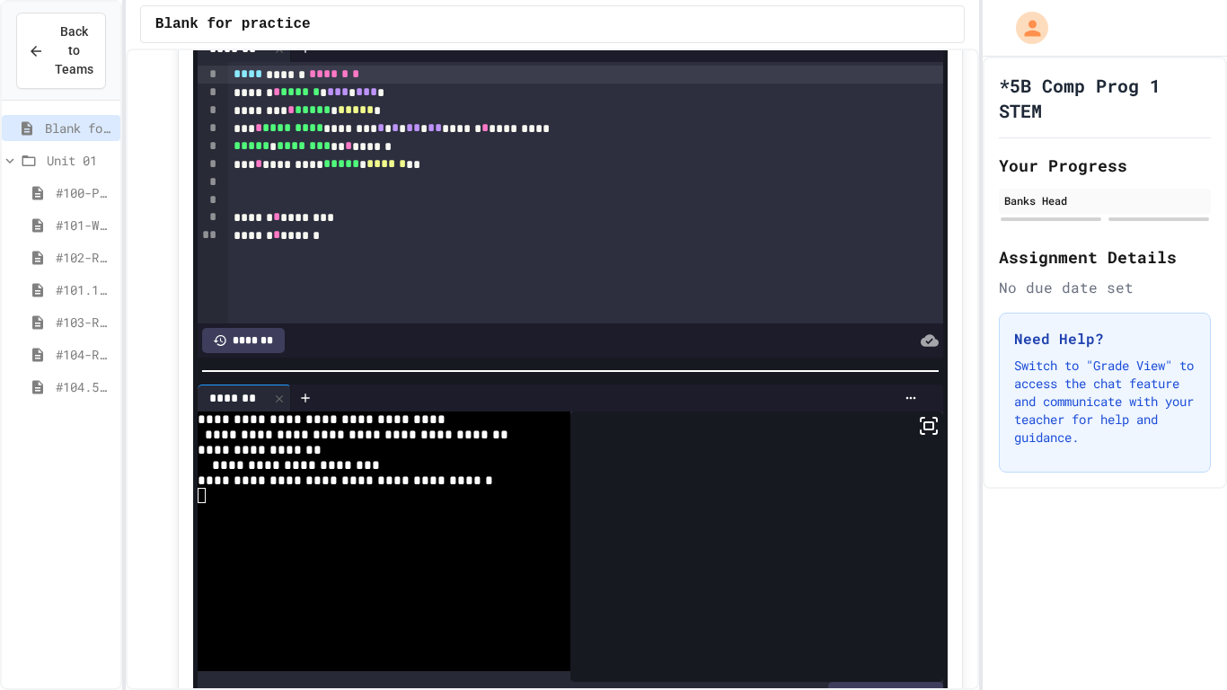
click at [81, 385] on span "#104.5-Basic Graphics Review" at bounding box center [85, 386] width 58 height 19
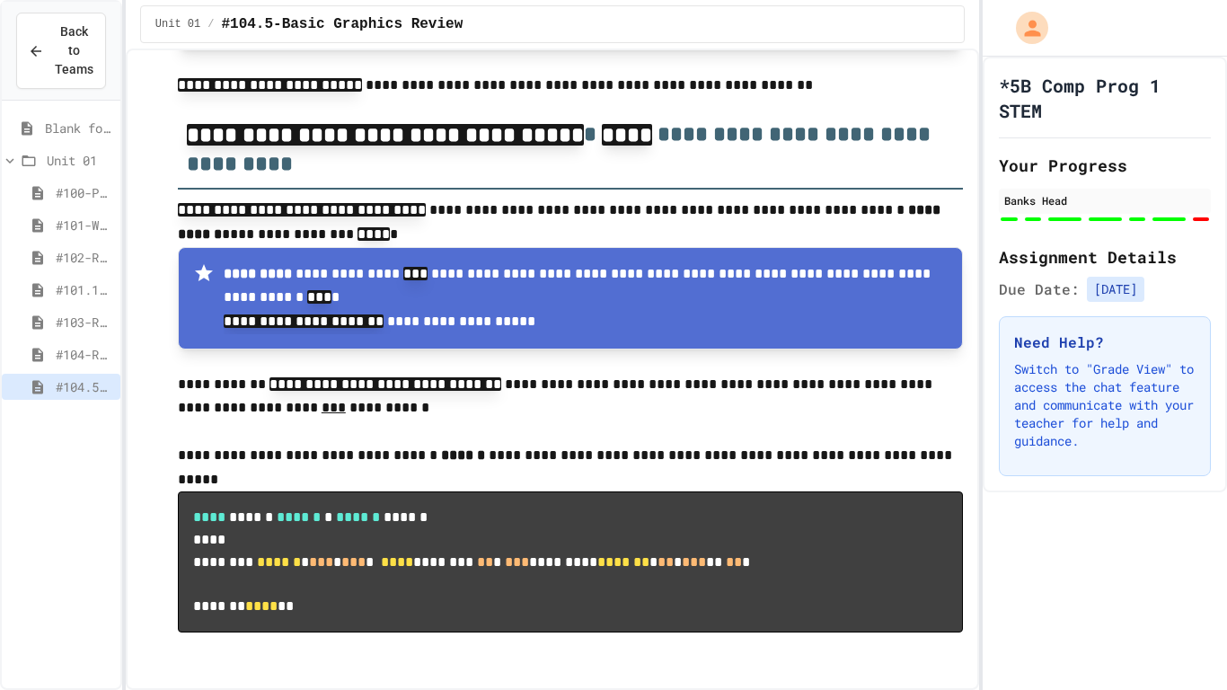
scroll to position [10240, 0]
